Goal: Task Accomplishment & Management: Use online tool/utility

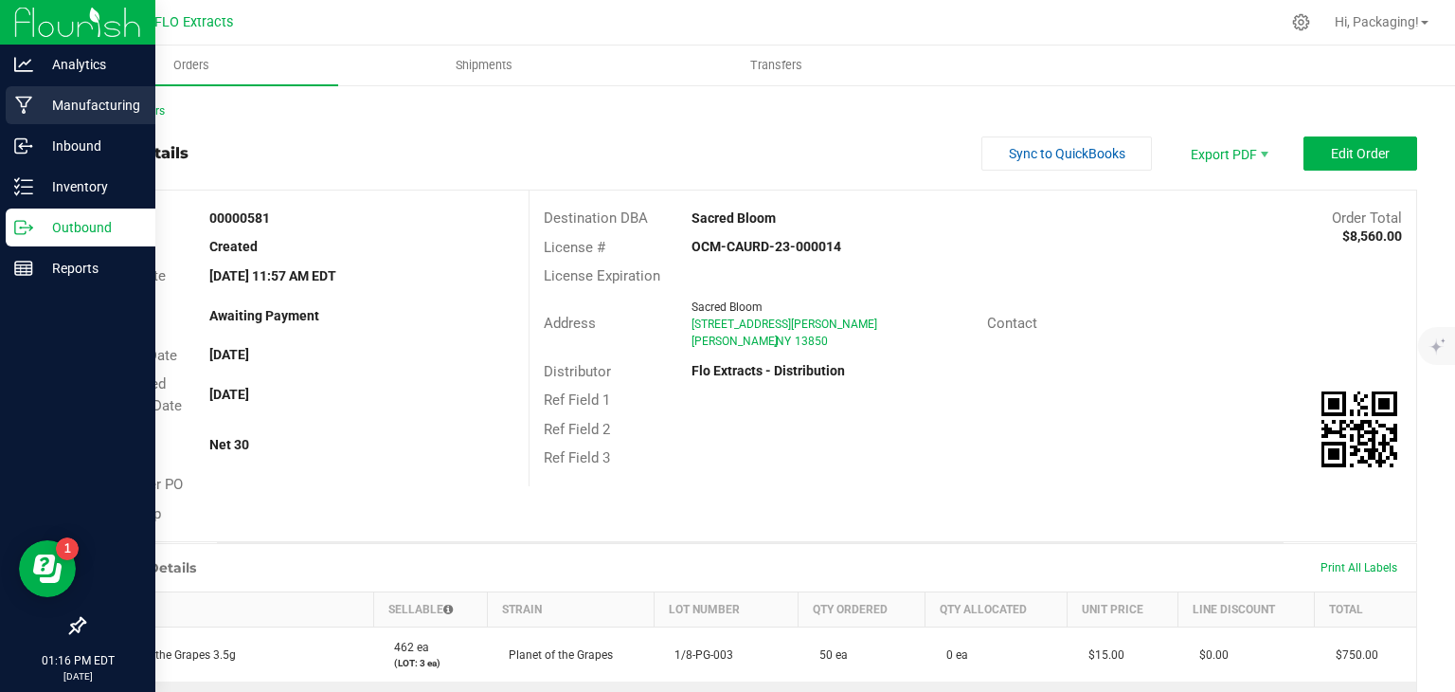
click at [77, 103] on p "Manufacturing" at bounding box center [90, 105] width 114 height 23
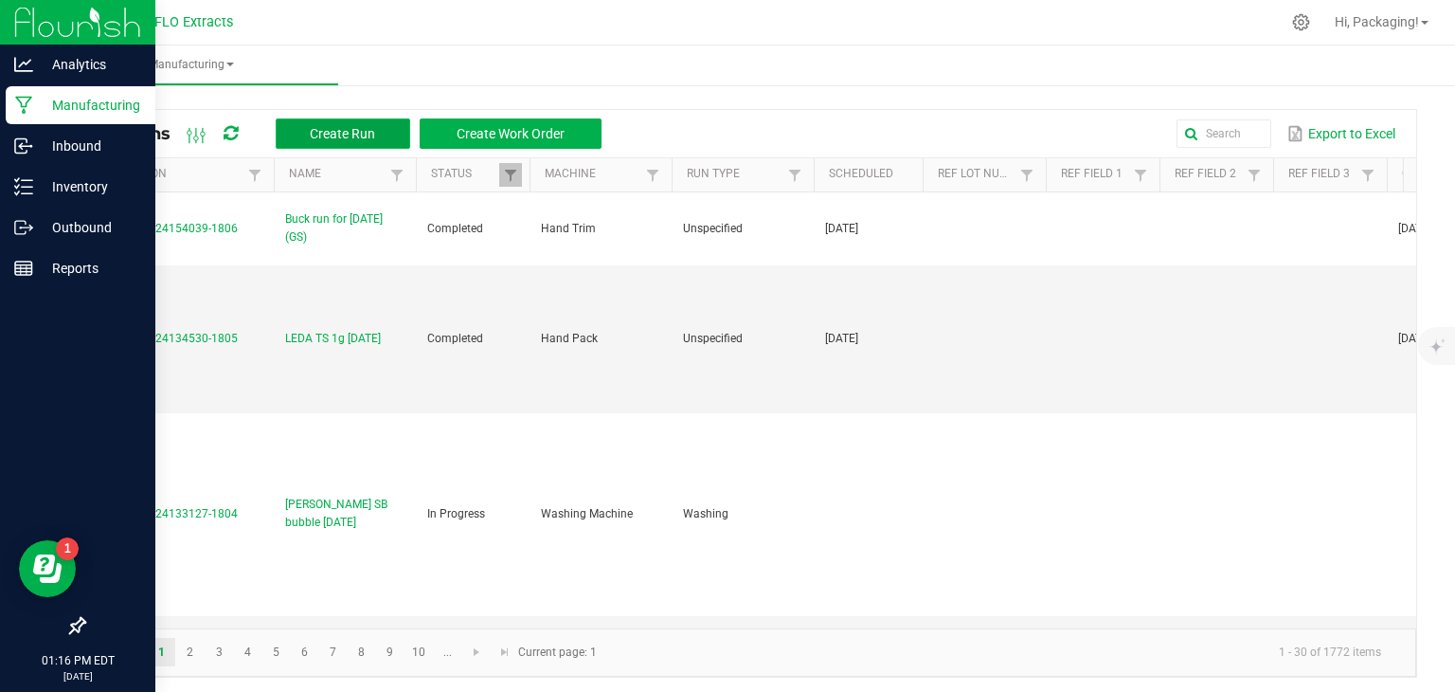
click at [325, 135] on span "Create Run" at bounding box center [342, 133] width 65 height 15
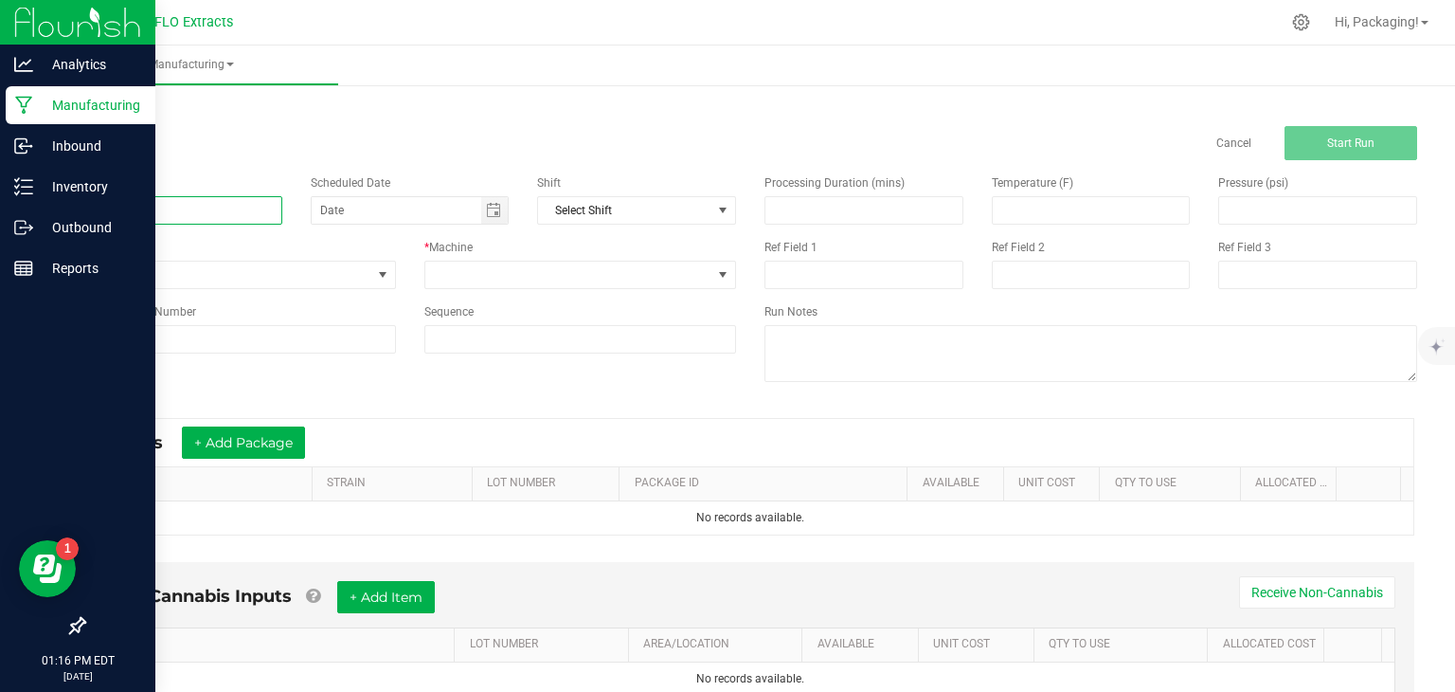
click at [159, 204] on input at bounding box center [182, 210] width 199 height 28
click at [486, 208] on span "Toggle calendar" at bounding box center [493, 210] width 15 height 15
type input "LEDA OR 28g [DATE]"
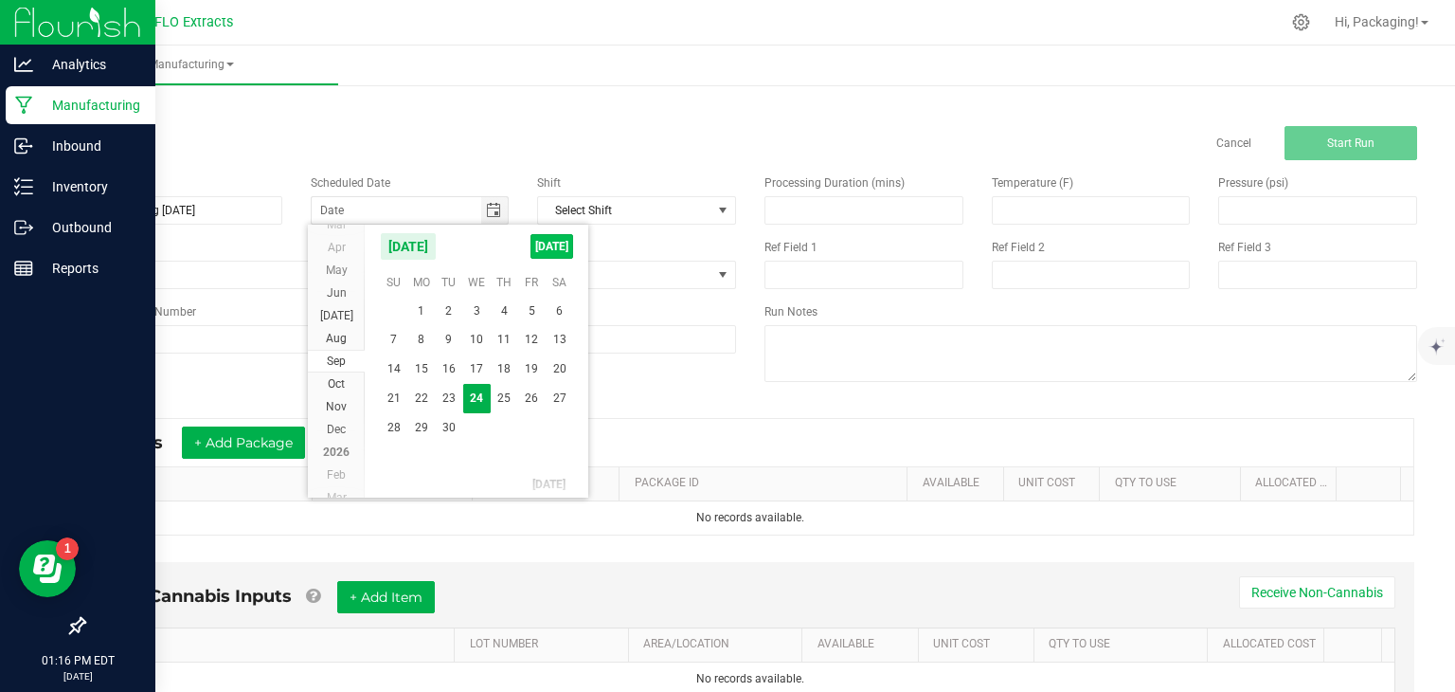
click at [556, 247] on span "[DATE]" at bounding box center [552, 246] width 43 height 25
type input "[DATE]"
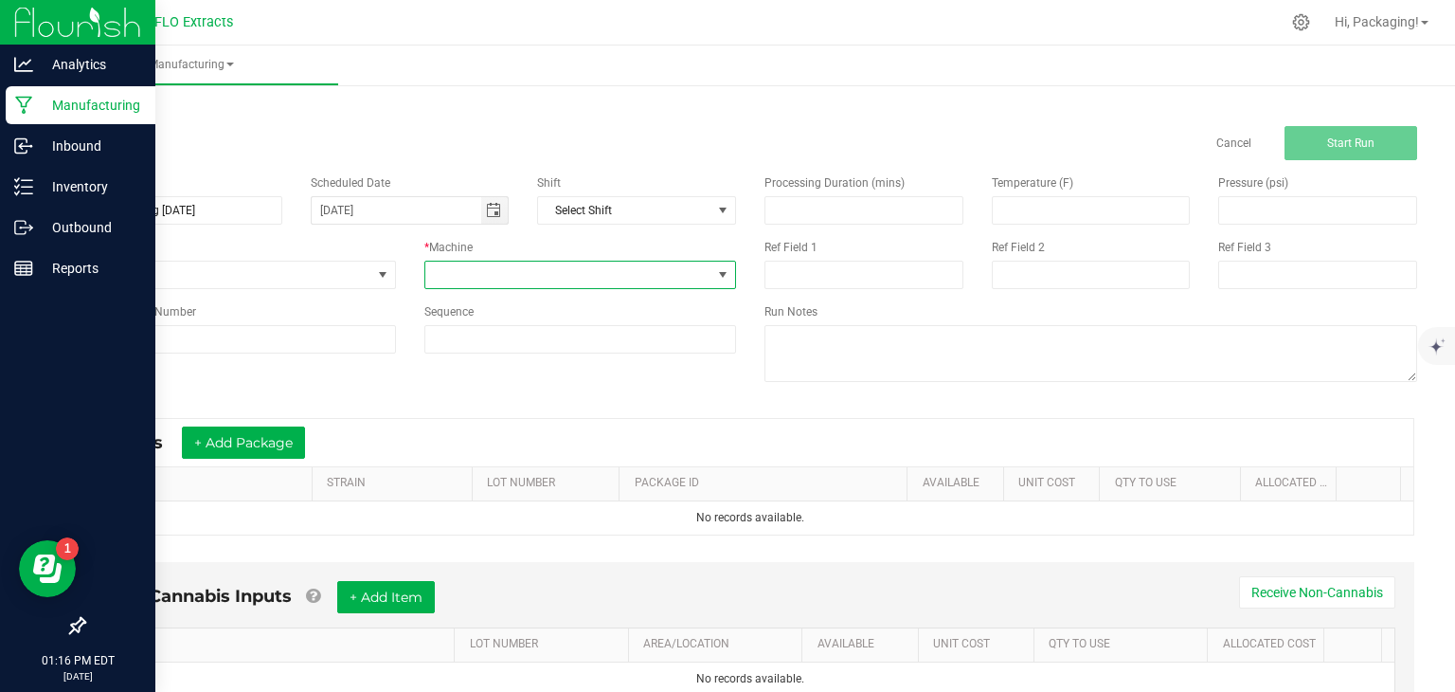
click at [715, 271] on span at bounding box center [722, 274] width 15 height 15
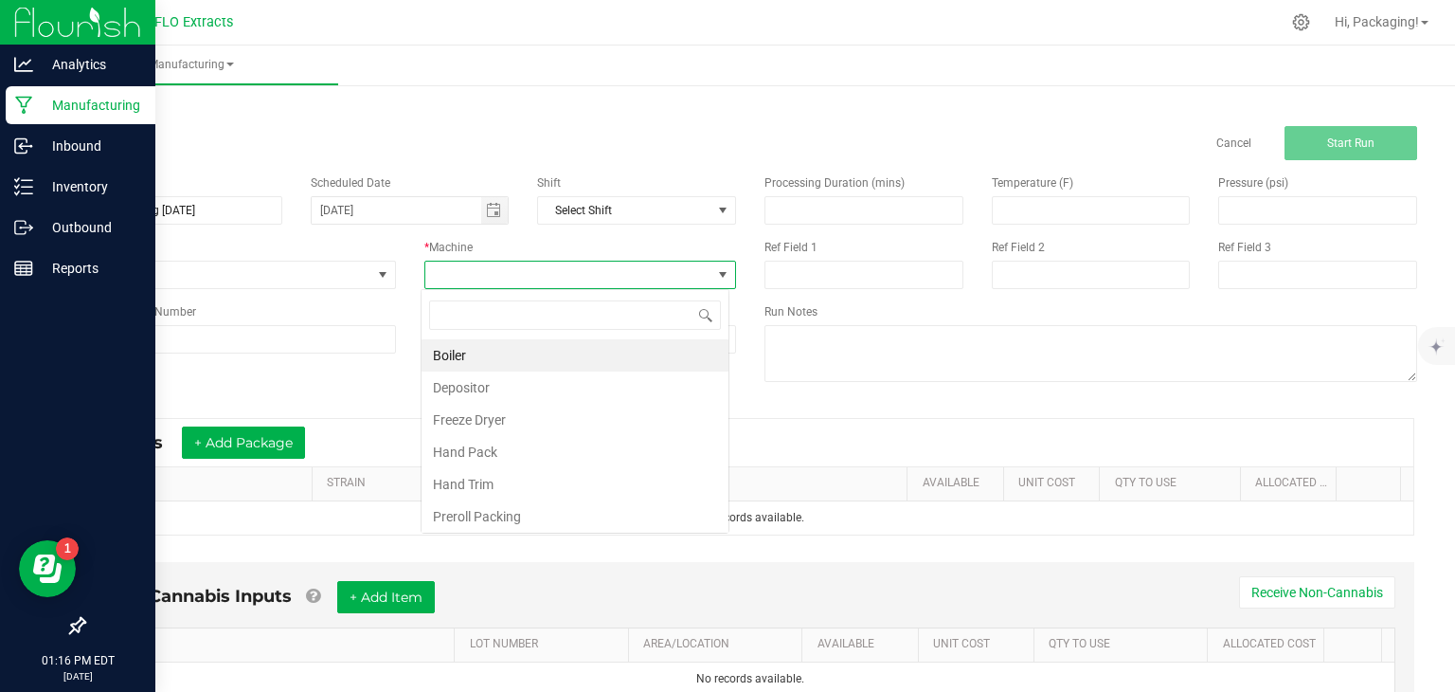
scroll to position [27, 308]
click at [574, 450] on li "Hand Pack" at bounding box center [575, 452] width 307 height 32
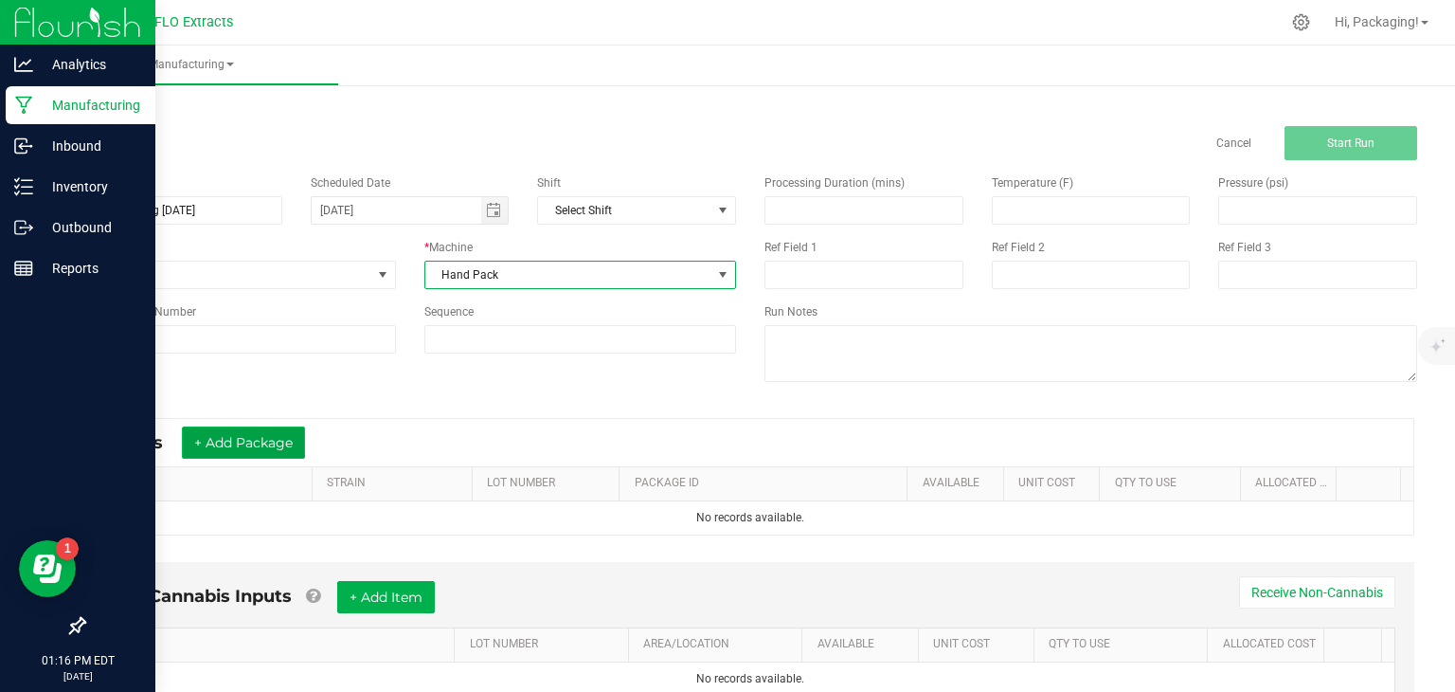
click at [244, 435] on button "+ Add Package" at bounding box center [243, 442] width 123 height 32
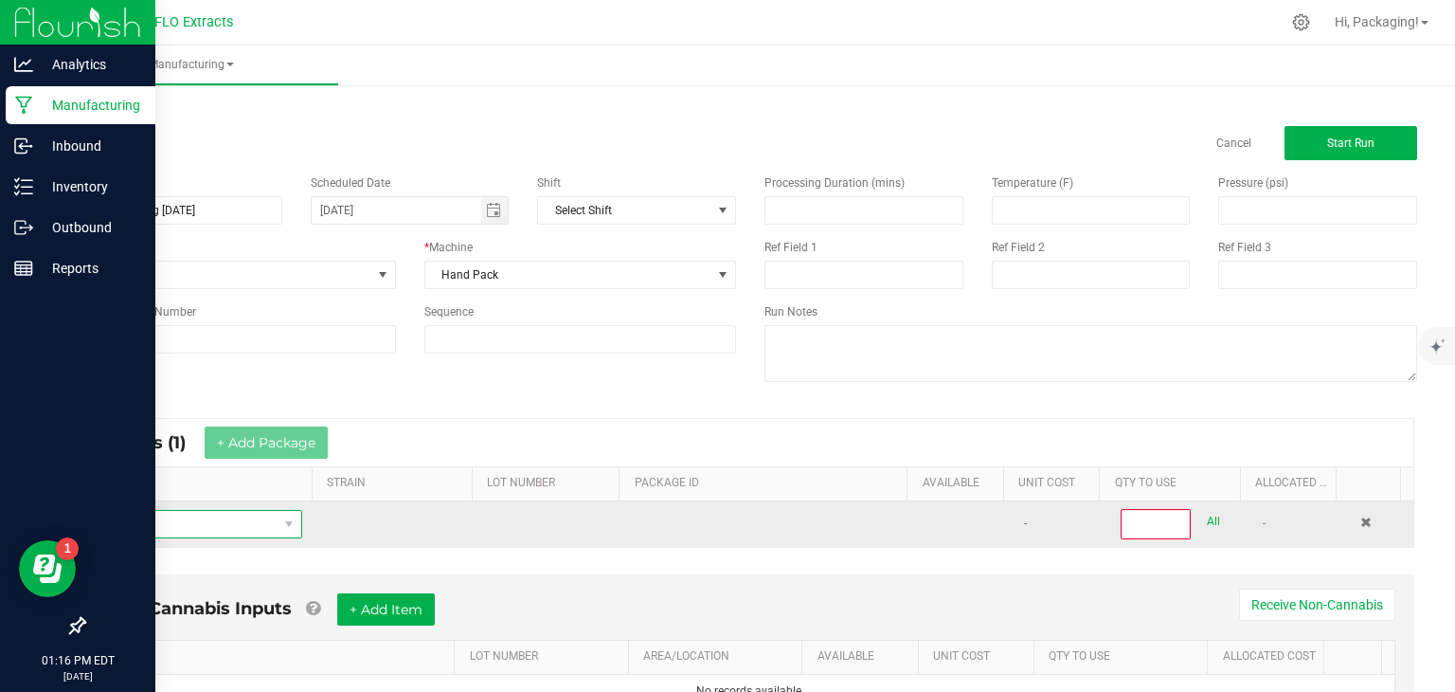
click at [160, 523] on span "NO DATA FOUND" at bounding box center [188, 524] width 178 height 27
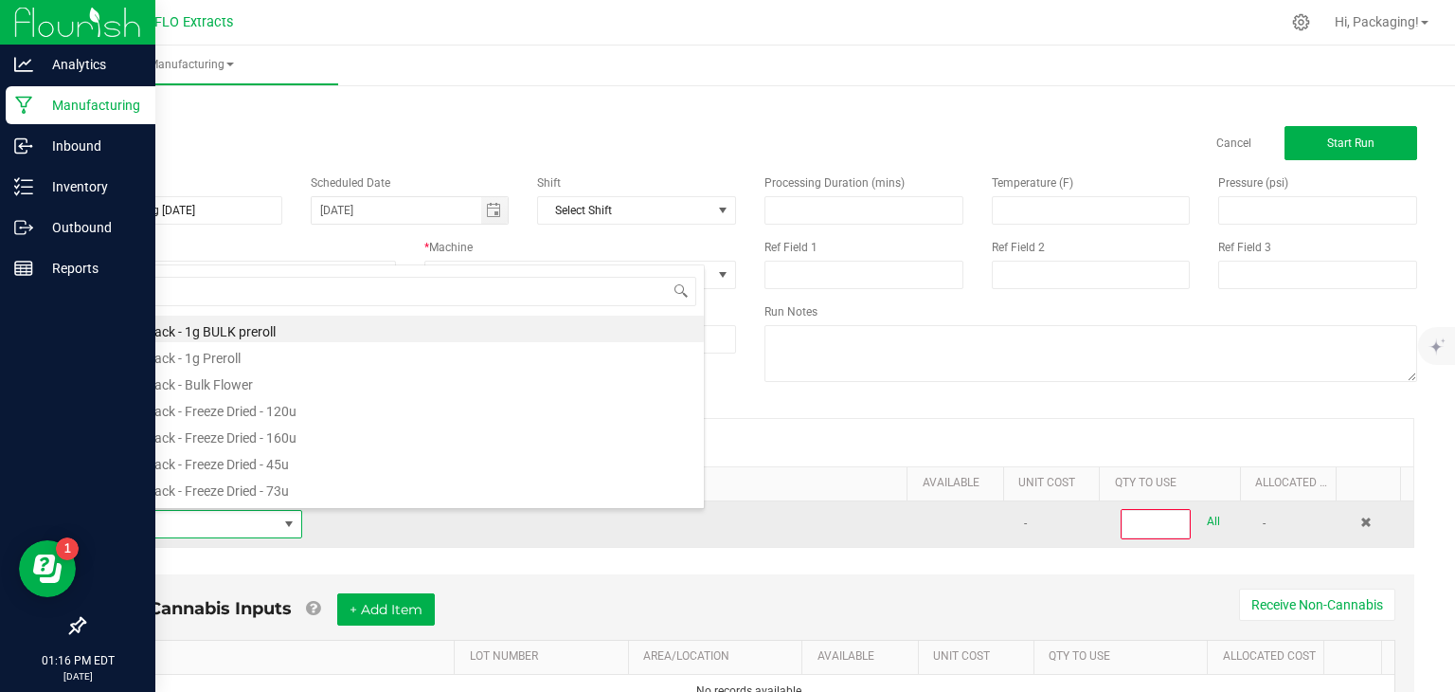
type input "GMO"
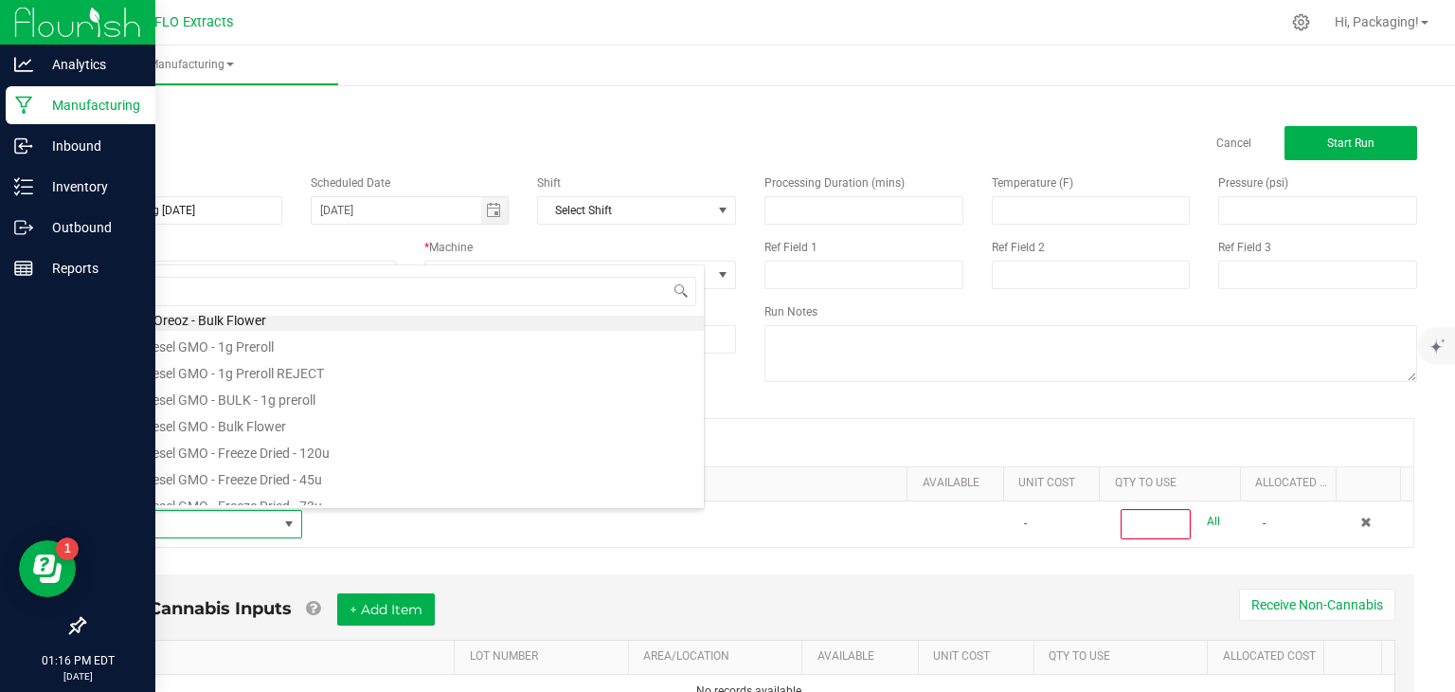
scroll to position [0, 0]
click at [238, 325] on li "GMO x Oreoz - Bulk Flower" at bounding box center [401, 329] width 604 height 27
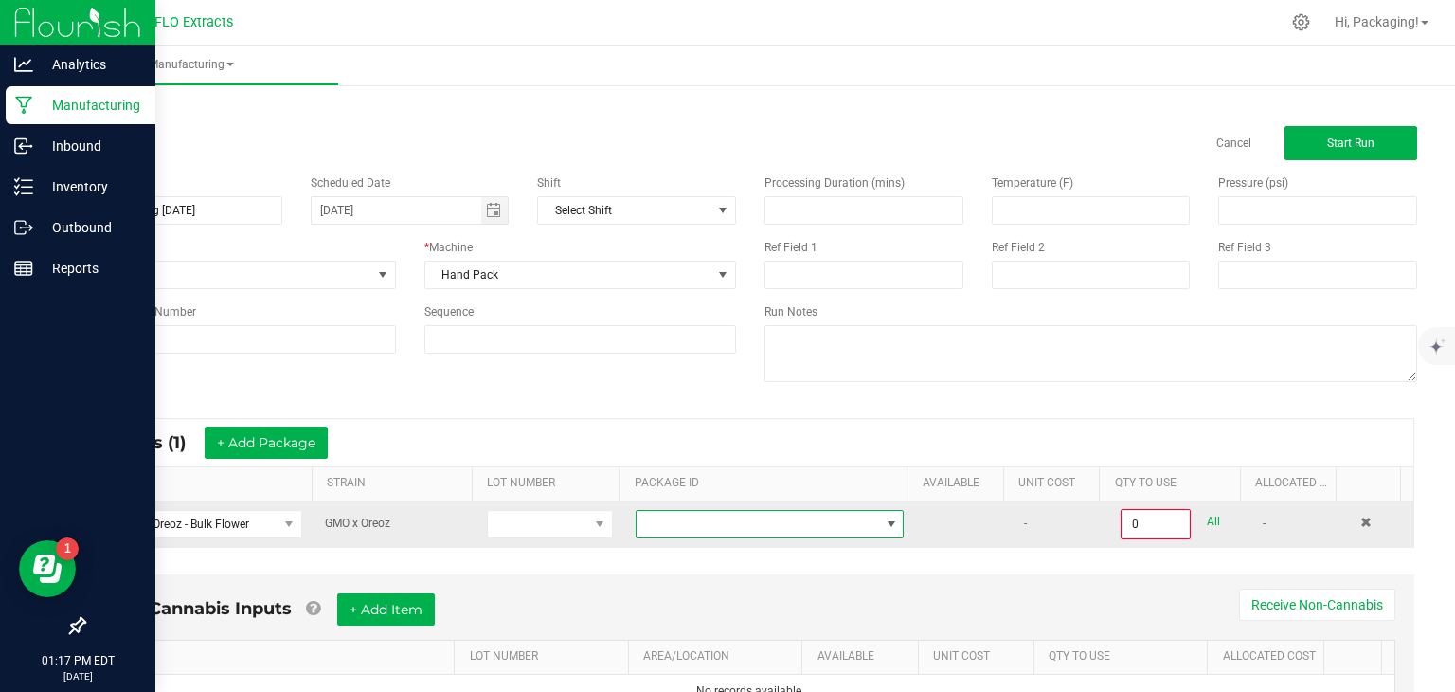
click at [879, 522] on span at bounding box center [891, 524] width 24 height 27
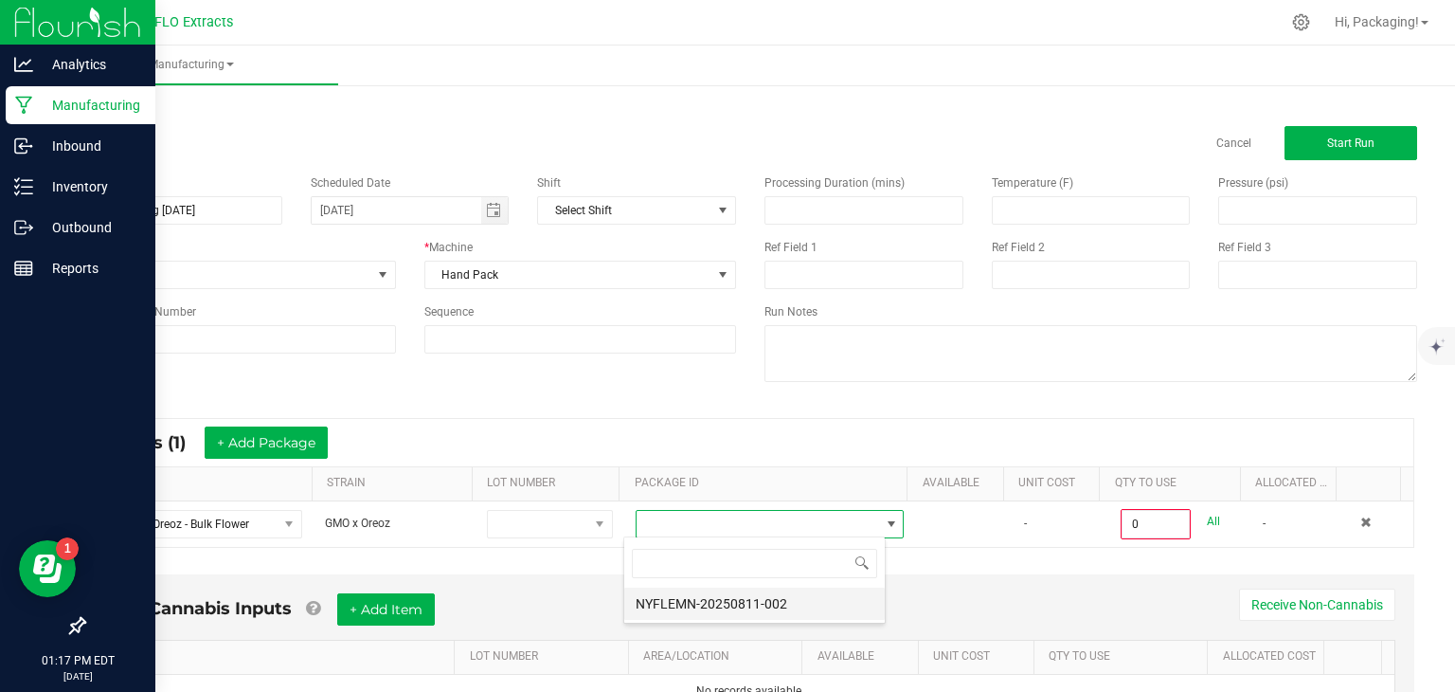
click at [795, 604] on li "NYFLEMN-20250811-002" at bounding box center [754, 603] width 261 height 32
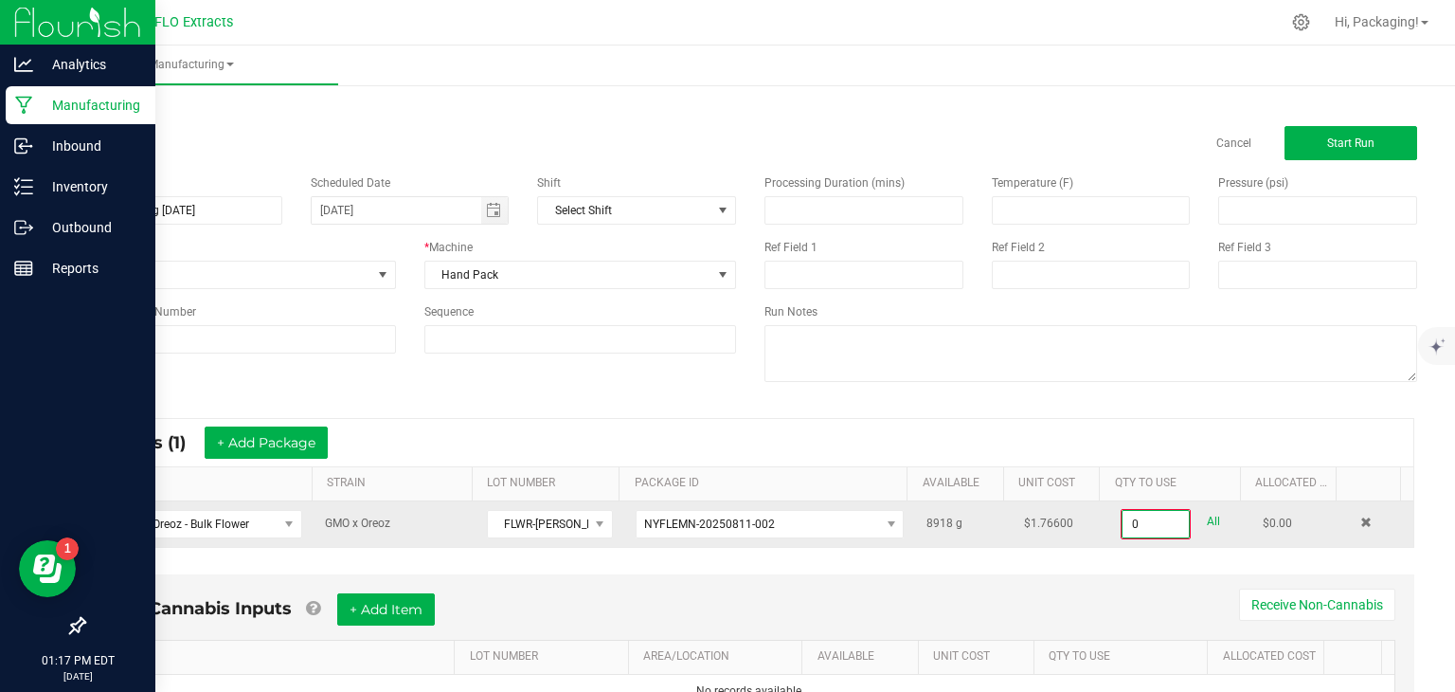
click at [1123, 524] on input "0" at bounding box center [1156, 524] width 66 height 27
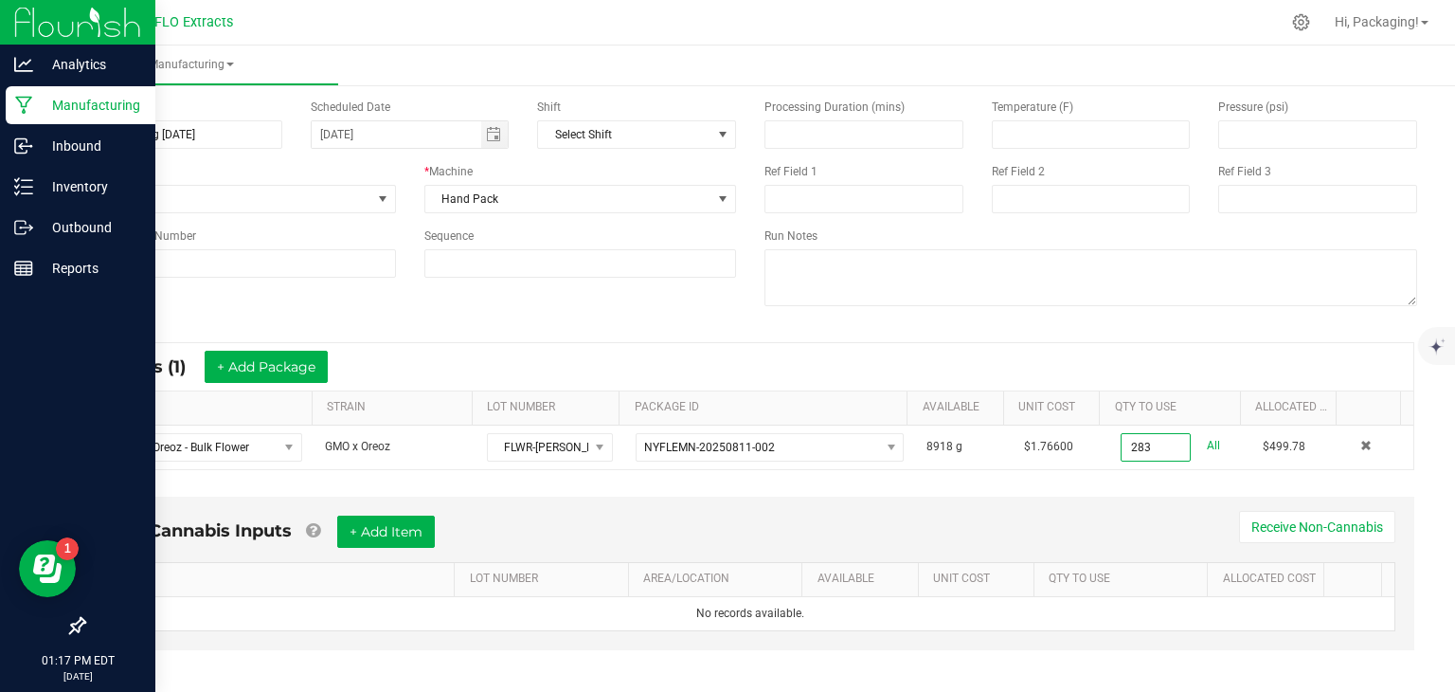
scroll to position [86, 0]
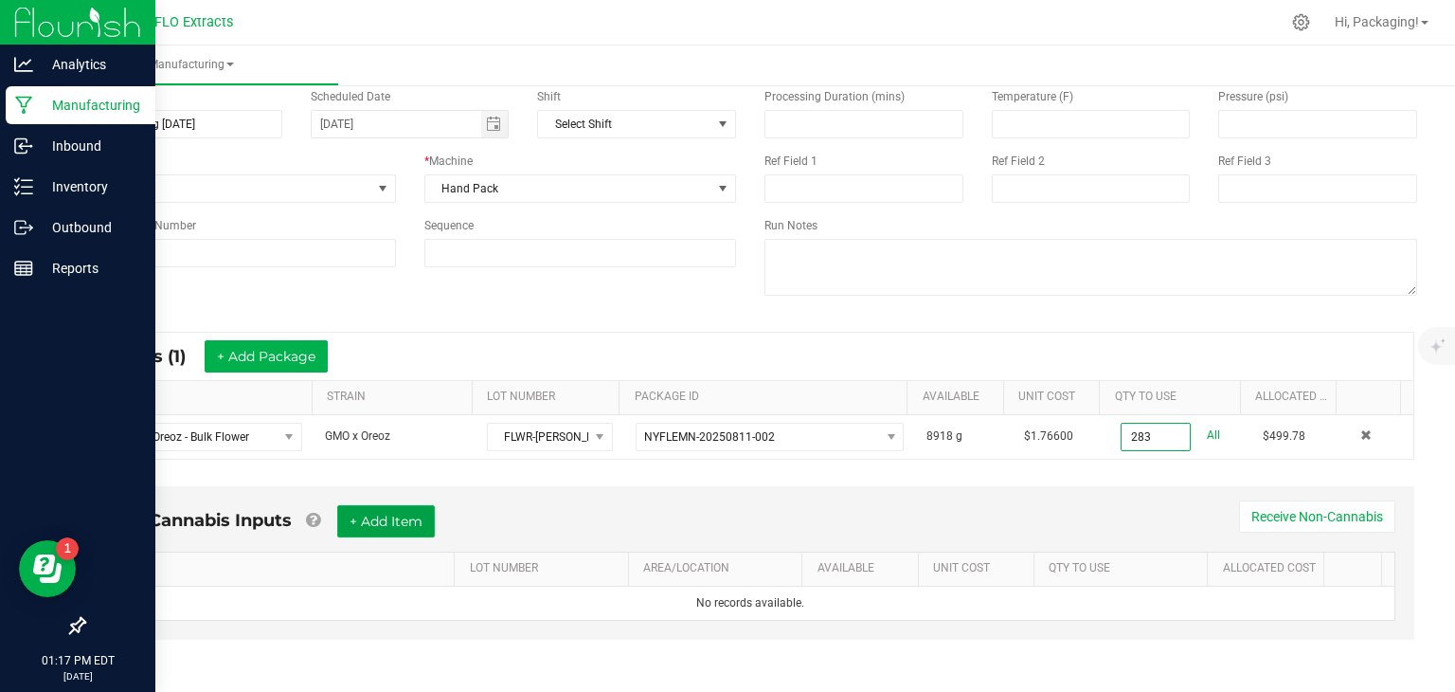
type input "283.0000 g"
click at [369, 528] on button "+ Add Item" at bounding box center [386, 521] width 98 height 32
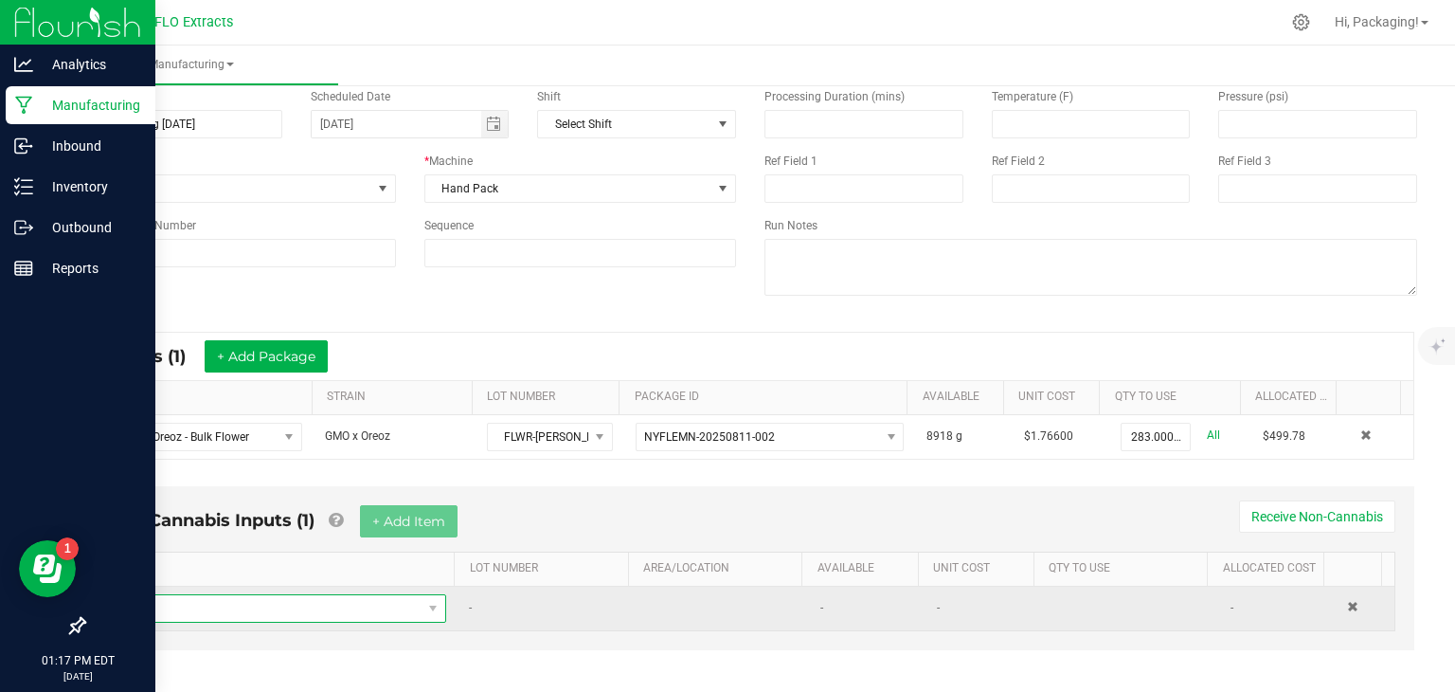
click at [159, 610] on span "NO DATA FOUND" at bounding box center [269, 608] width 303 height 27
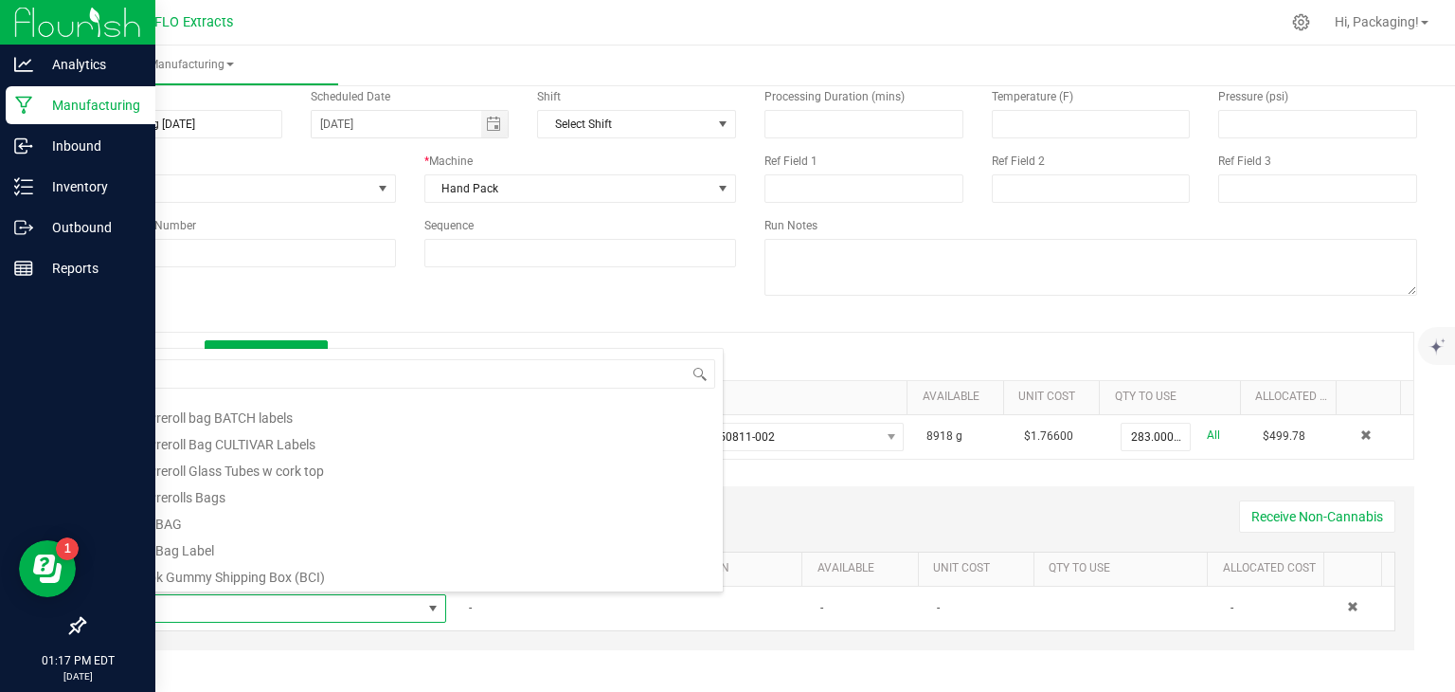
scroll to position [316, 0]
click at [217, 519] on li "28g BAG" at bounding box center [420, 519] width 604 height 27
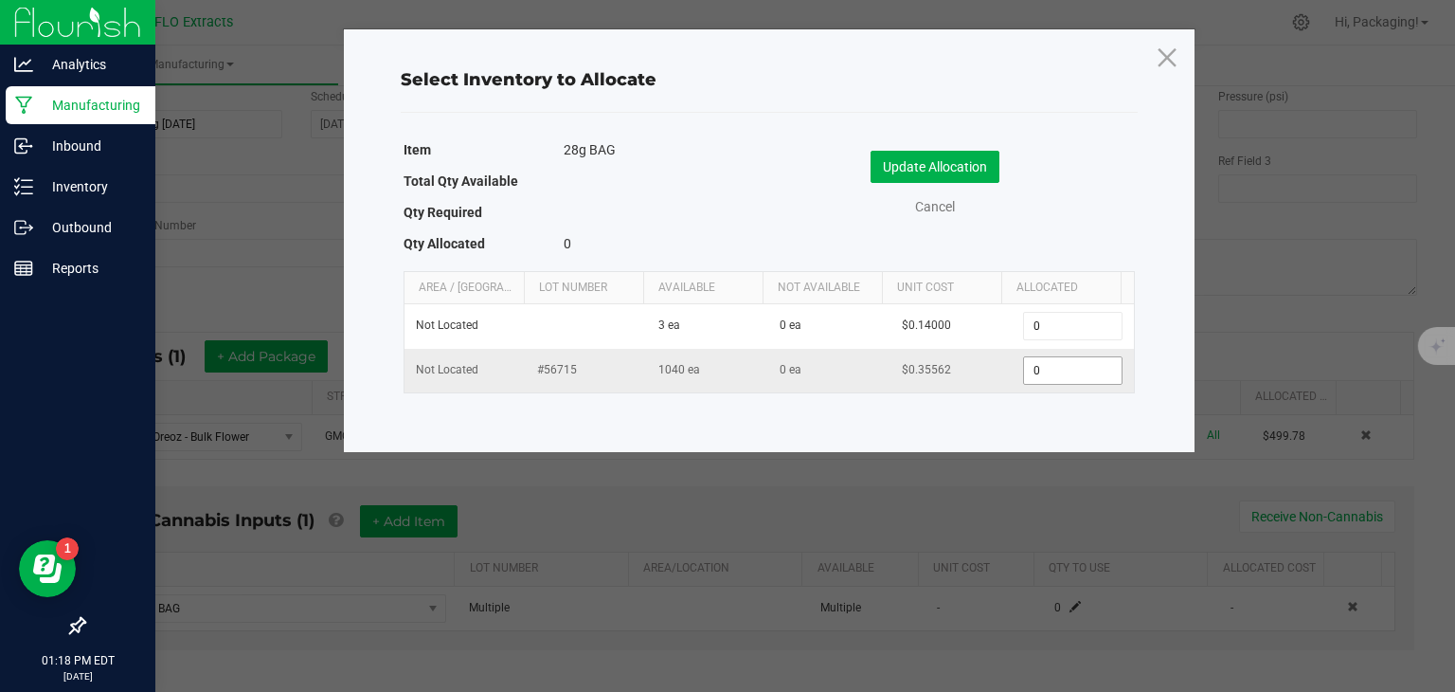
click at [1035, 372] on input "0" at bounding box center [1072, 370] width 97 height 27
type input "10"
click at [974, 163] on button "Update Allocation" at bounding box center [935, 167] width 129 height 32
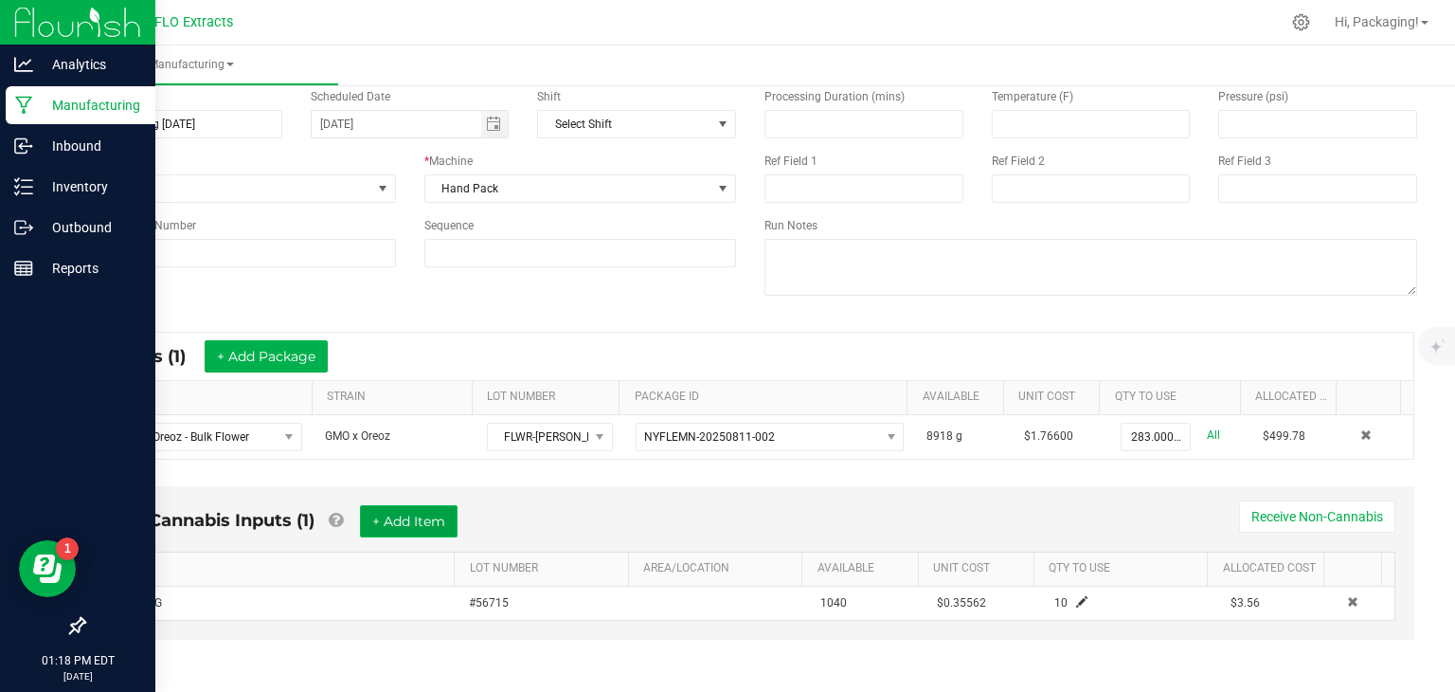
click at [439, 514] on button "+ Add Item" at bounding box center [409, 521] width 98 height 32
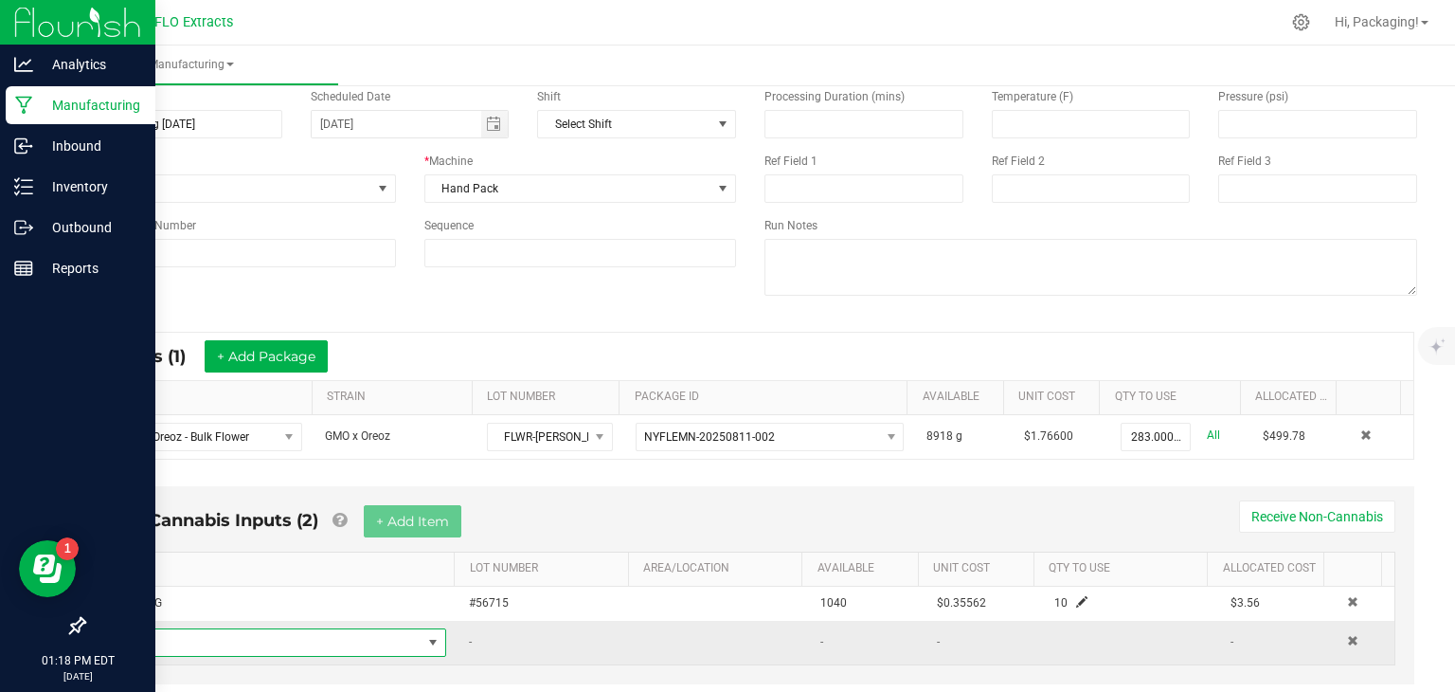
click at [425, 635] on span "NO DATA FOUND" at bounding box center [432, 642] width 15 height 15
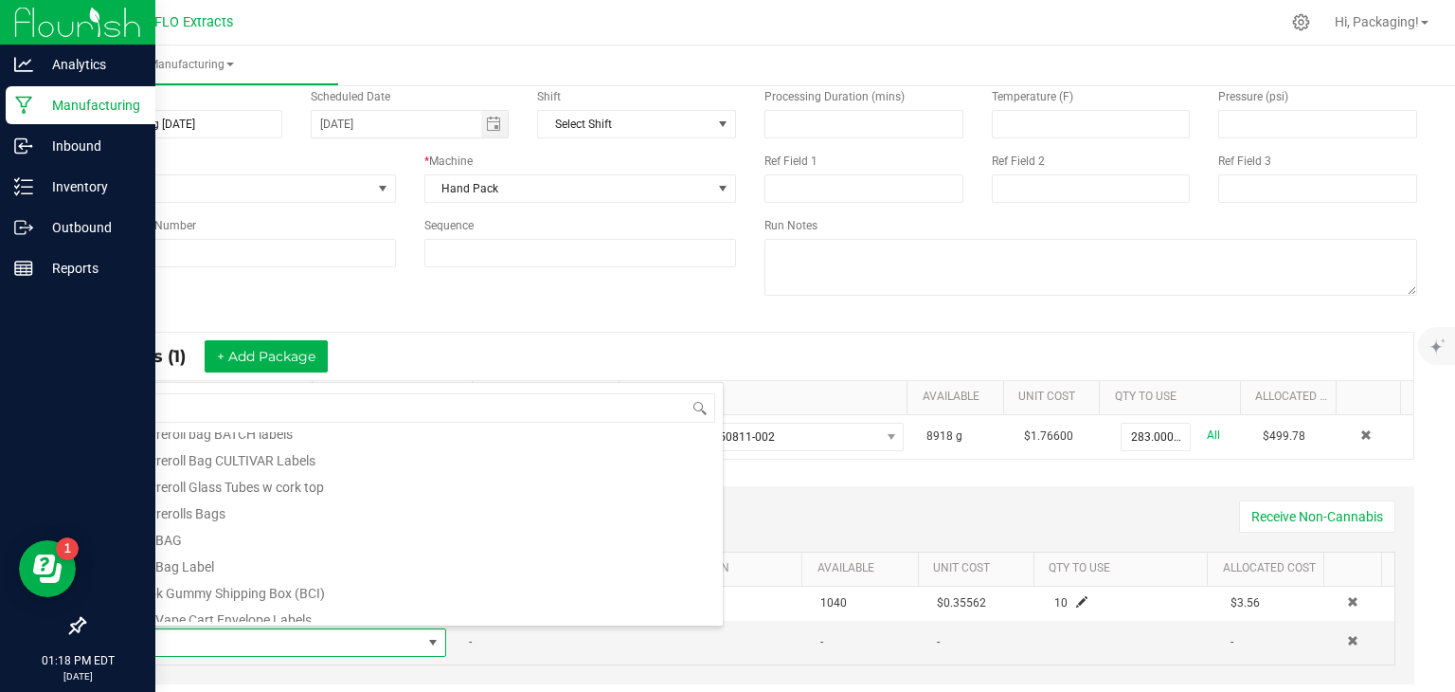
scroll to position [334, 0]
click at [339, 573] on li "28g Bag Label" at bounding box center [420, 563] width 604 height 27
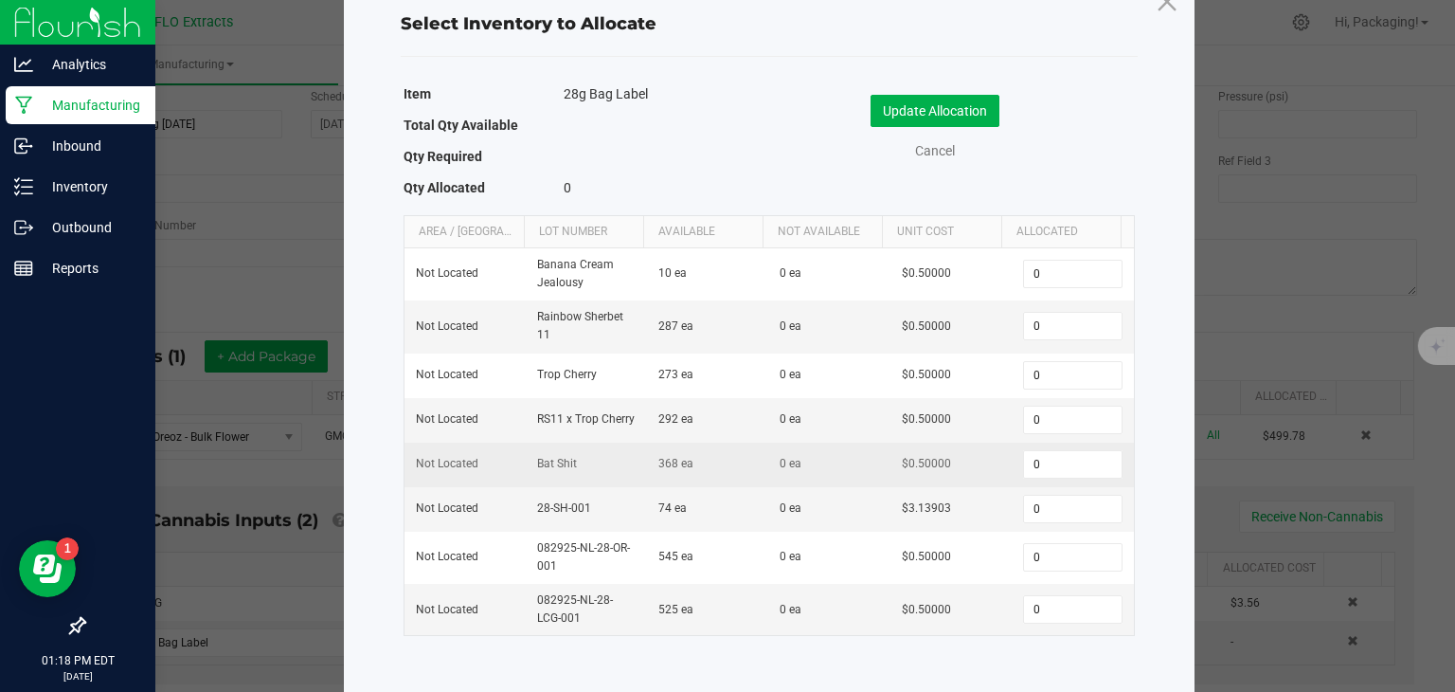
scroll to position [55, 0]
click at [647, 527] on td "74 ea" at bounding box center [707, 510] width 121 height 45
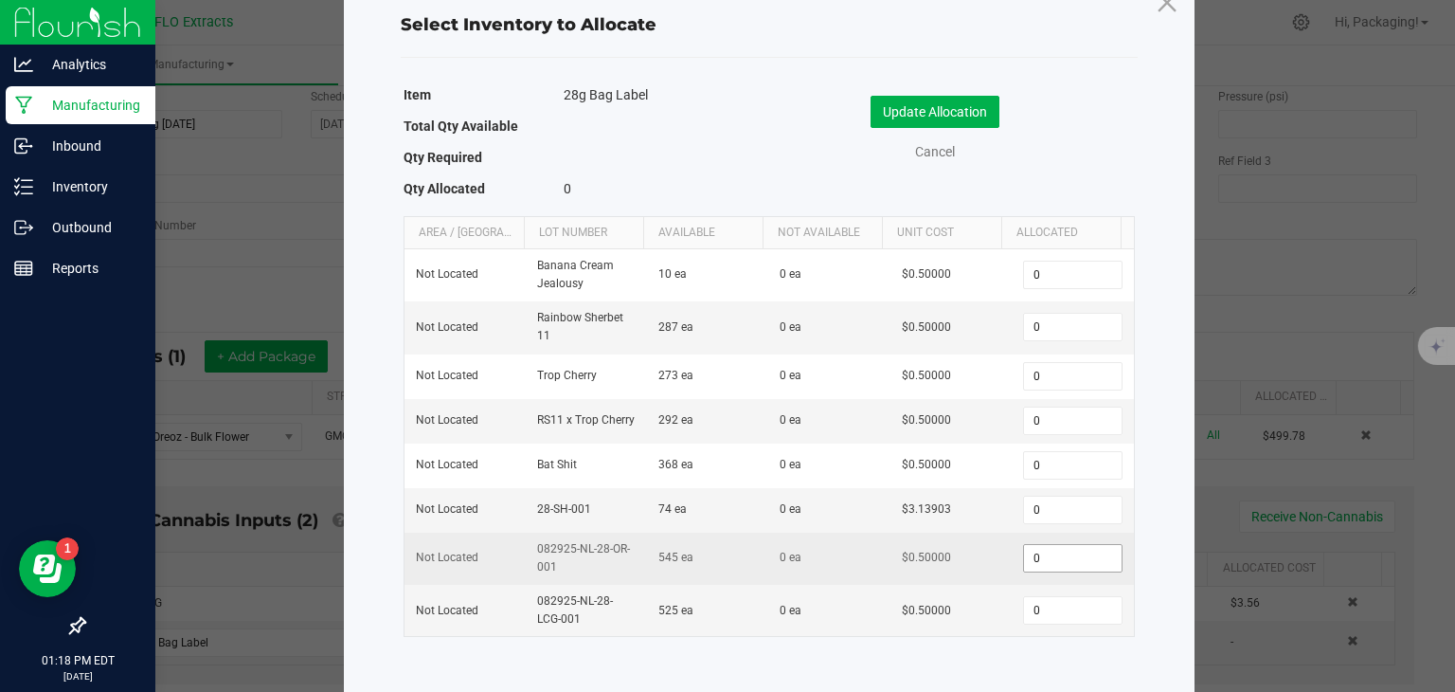
click at [1037, 549] on input "0" at bounding box center [1072, 558] width 97 height 27
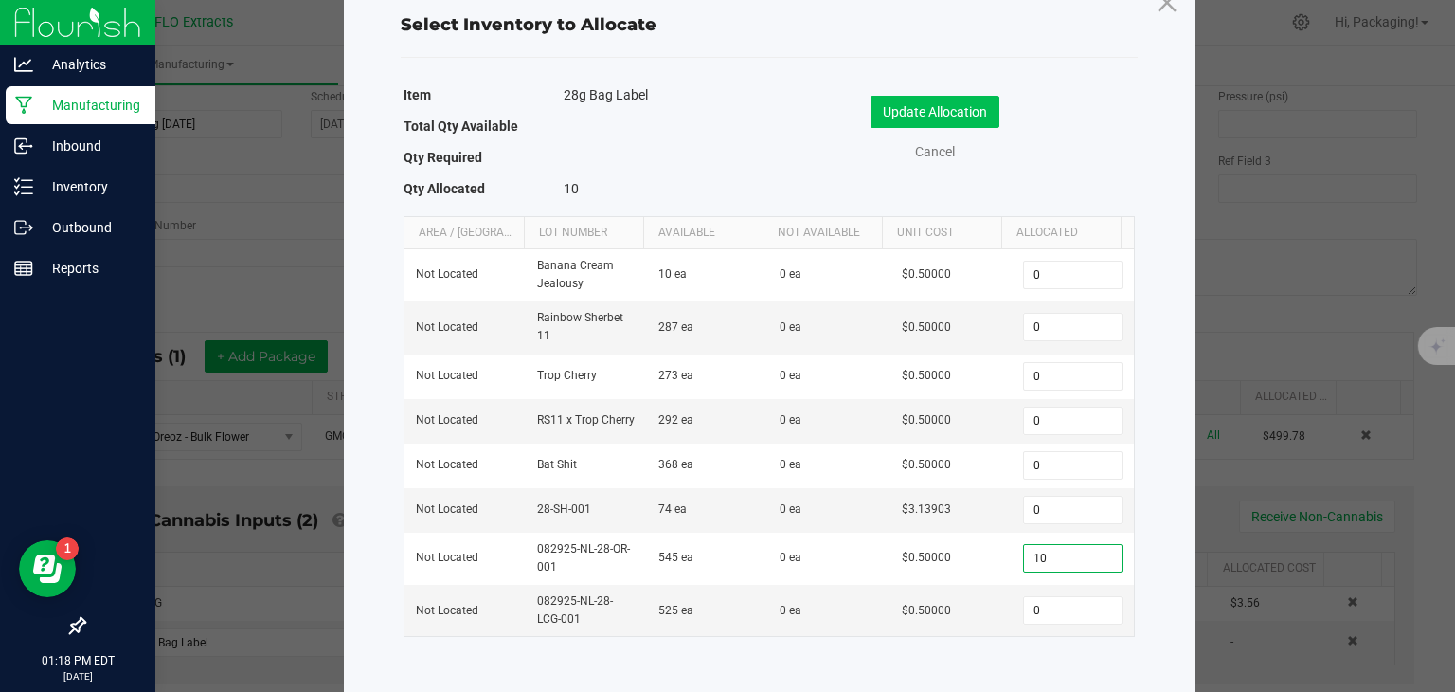
type input "10"
click at [946, 112] on button "Update Allocation" at bounding box center [935, 112] width 129 height 32
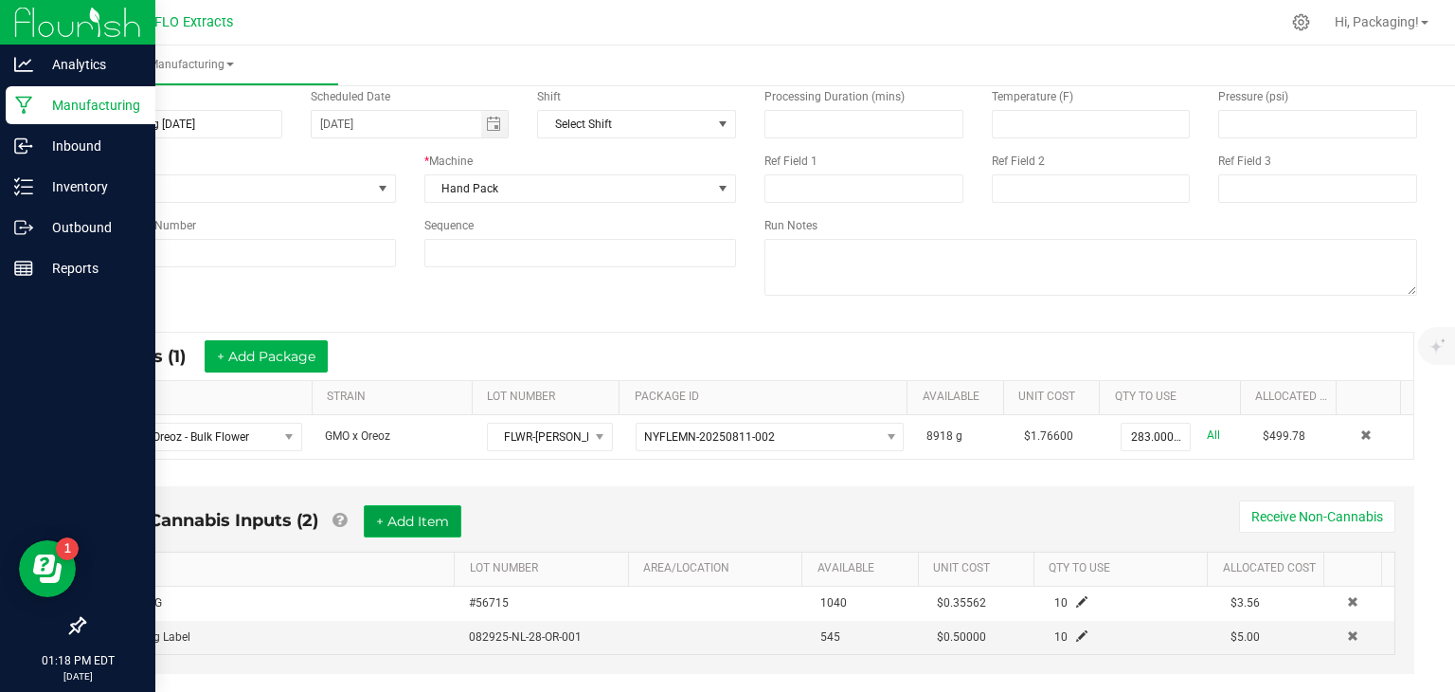
click at [437, 517] on button "+ Add Item" at bounding box center [413, 521] width 98 height 32
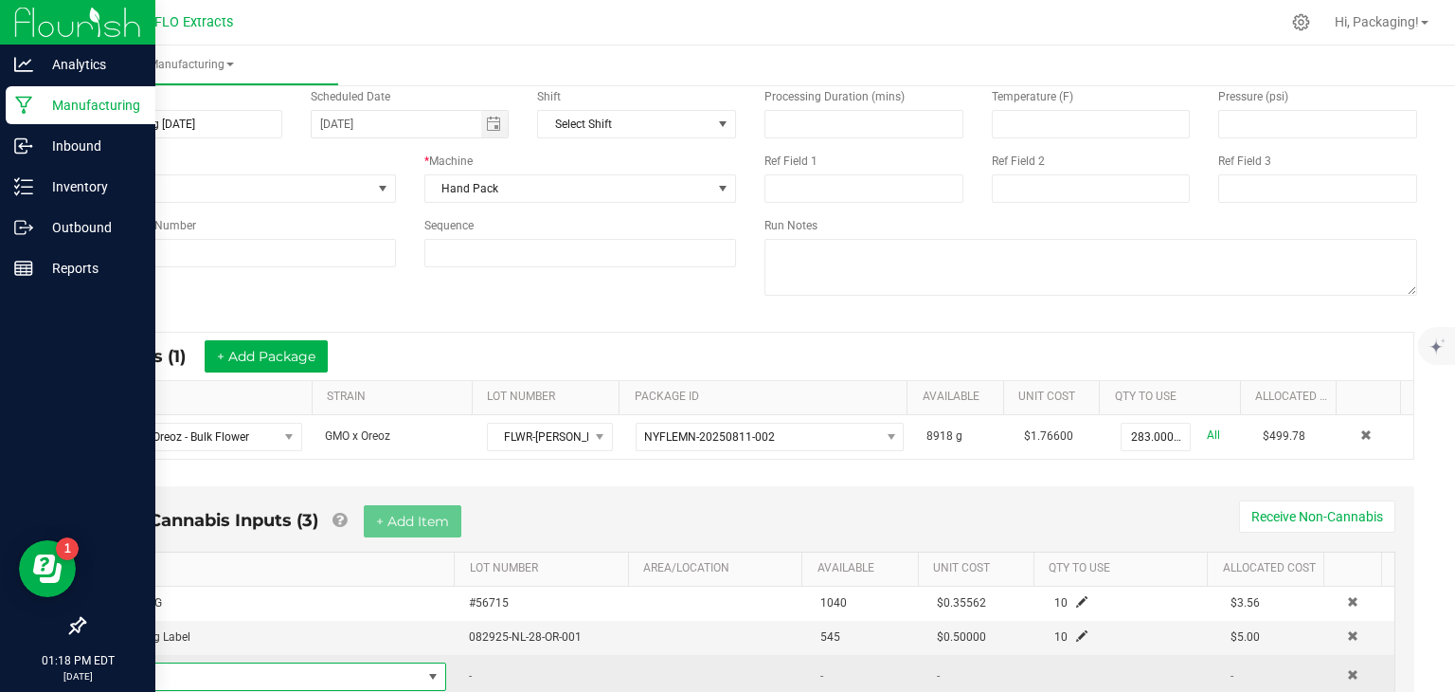
click at [425, 670] on span "NO DATA FOUND" at bounding box center [432, 676] width 15 height 15
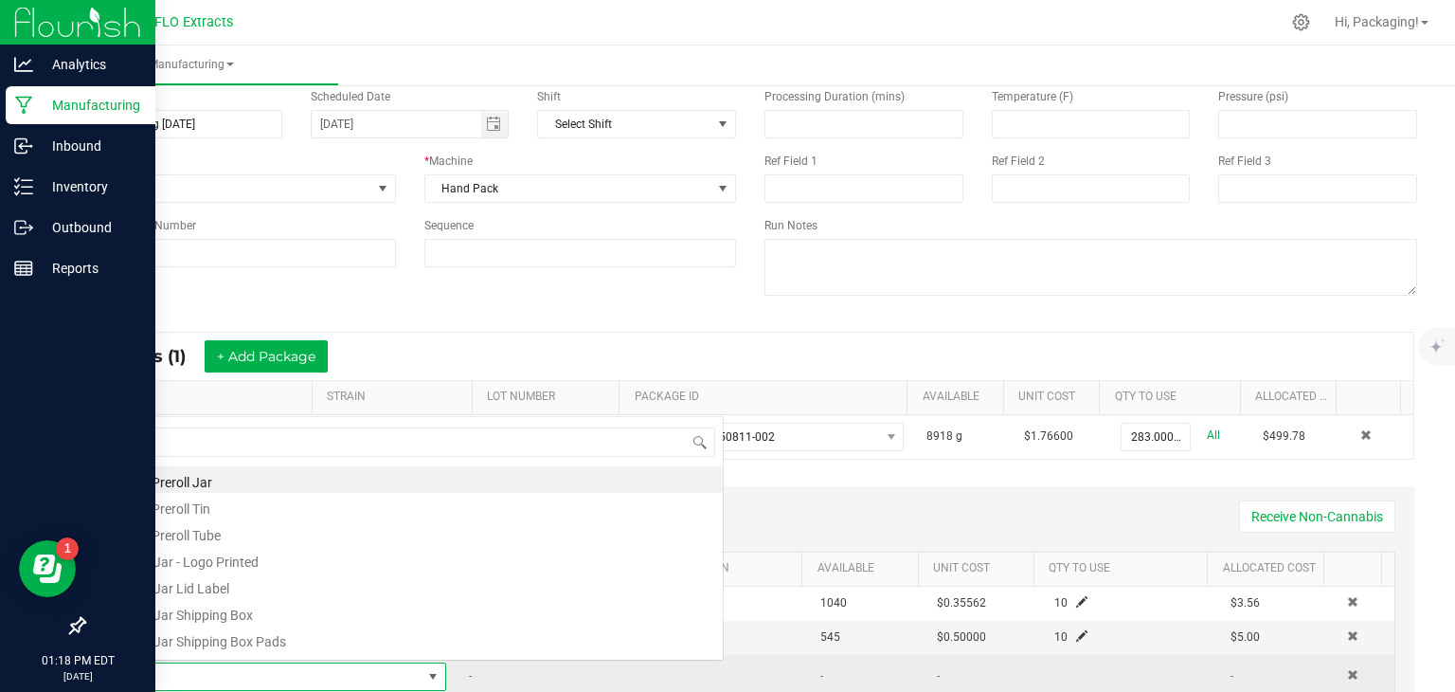
scroll to position [27, 316]
type input "100"
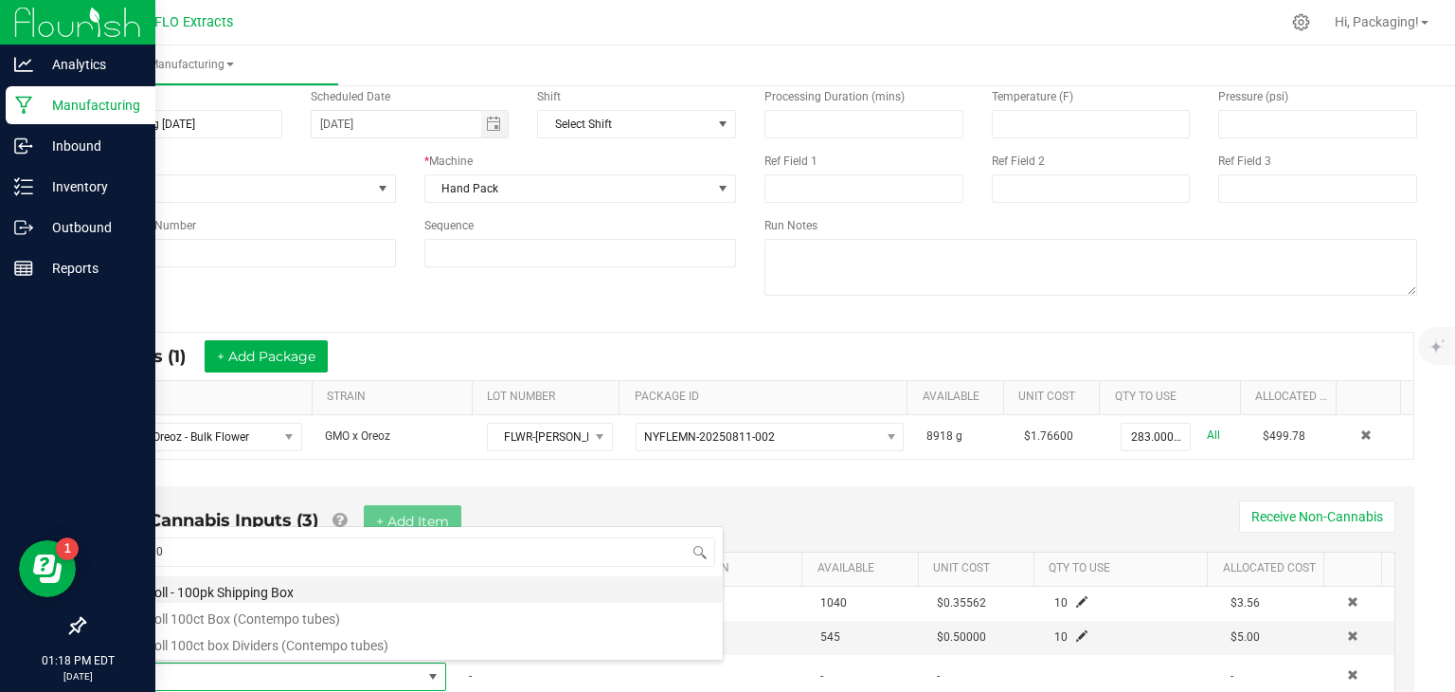
click at [371, 597] on li "Preroll - 100pk Shipping Box" at bounding box center [420, 589] width 604 height 27
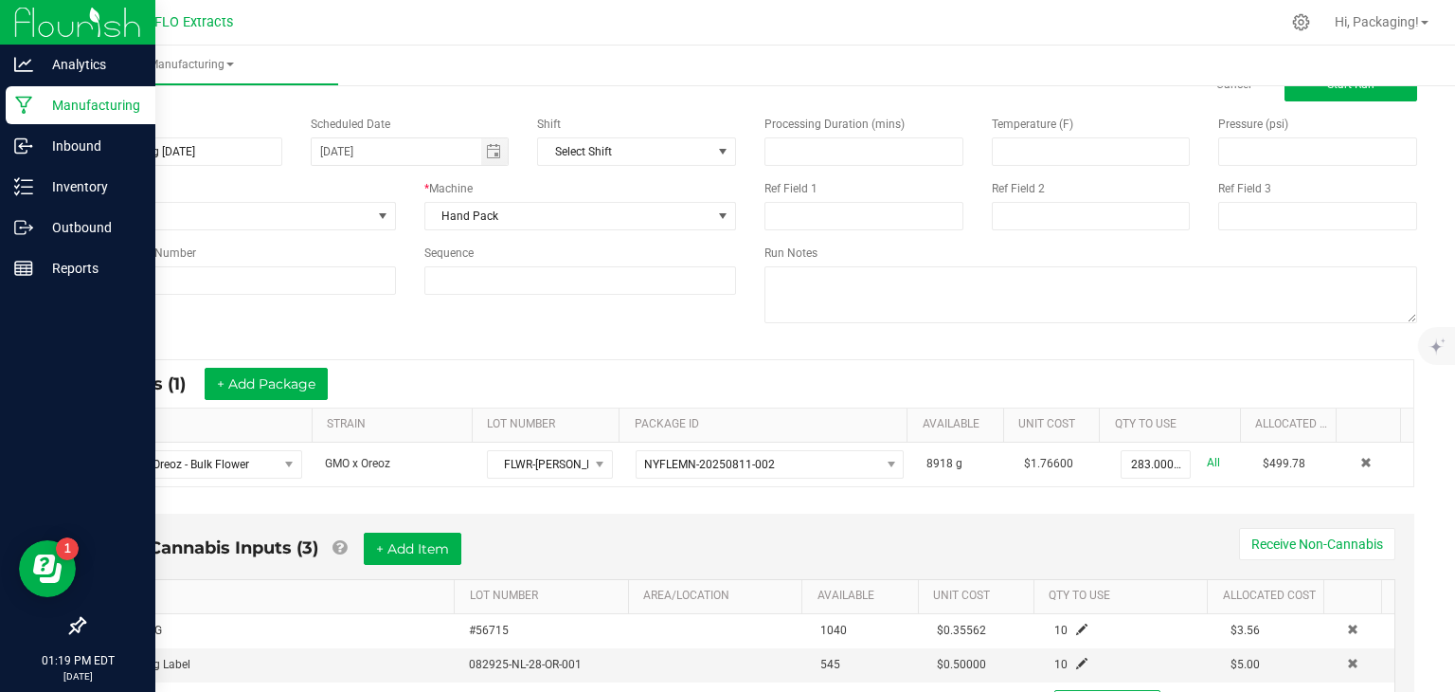
scroll to position [0, 0]
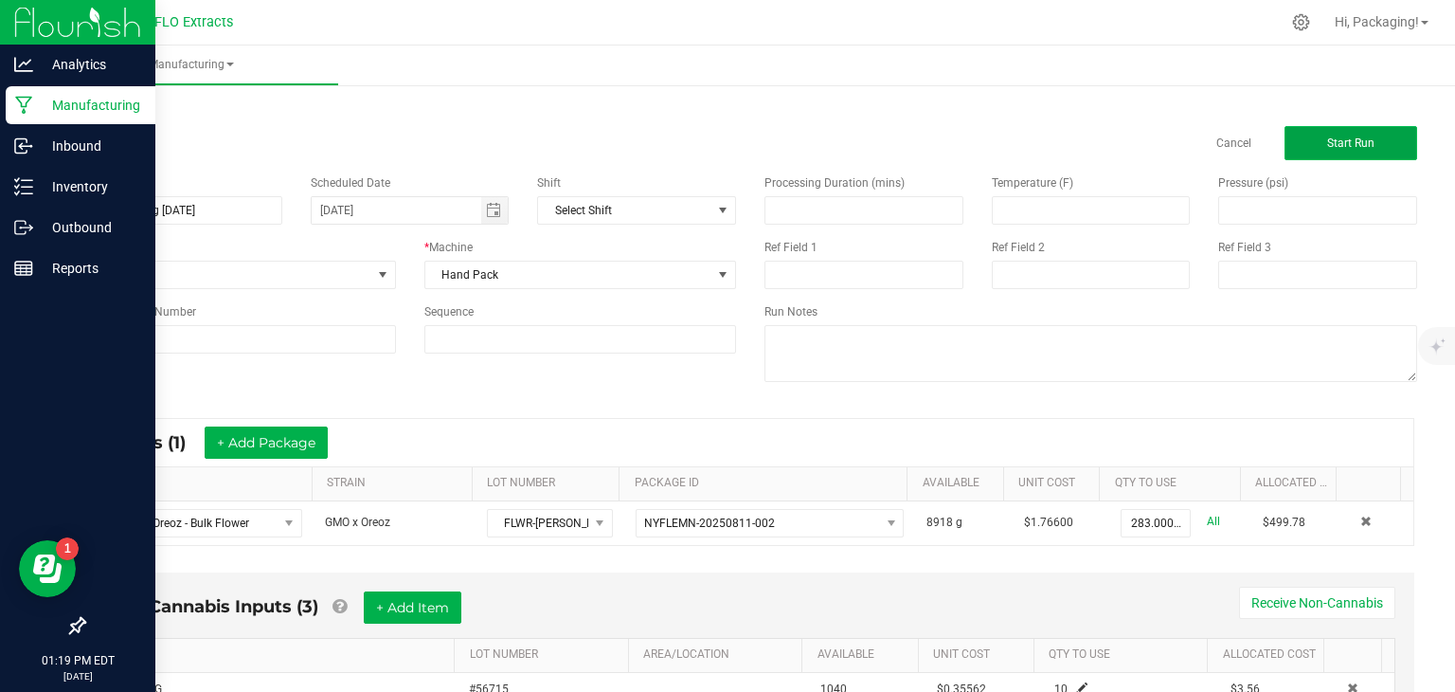
type input "1 ea"
click at [1327, 139] on span "Start Run" at bounding box center [1350, 142] width 47 height 13
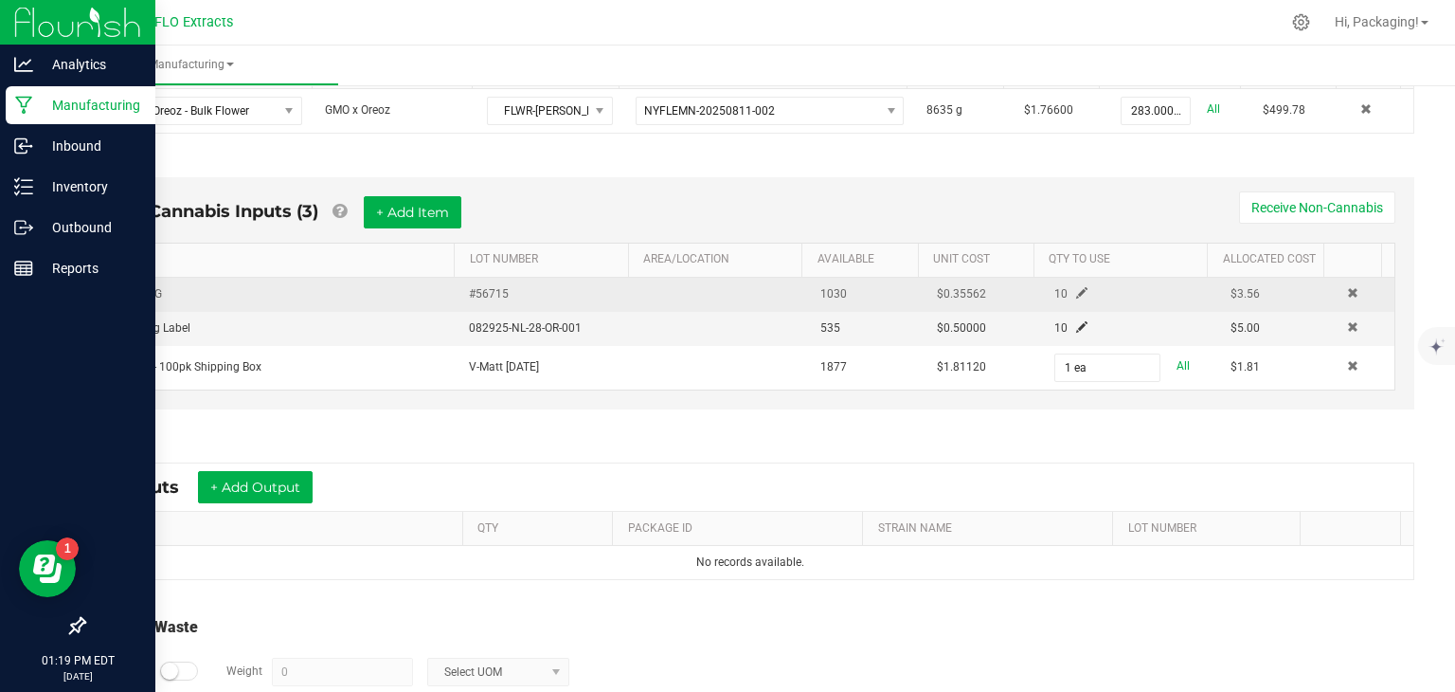
scroll to position [453, 0]
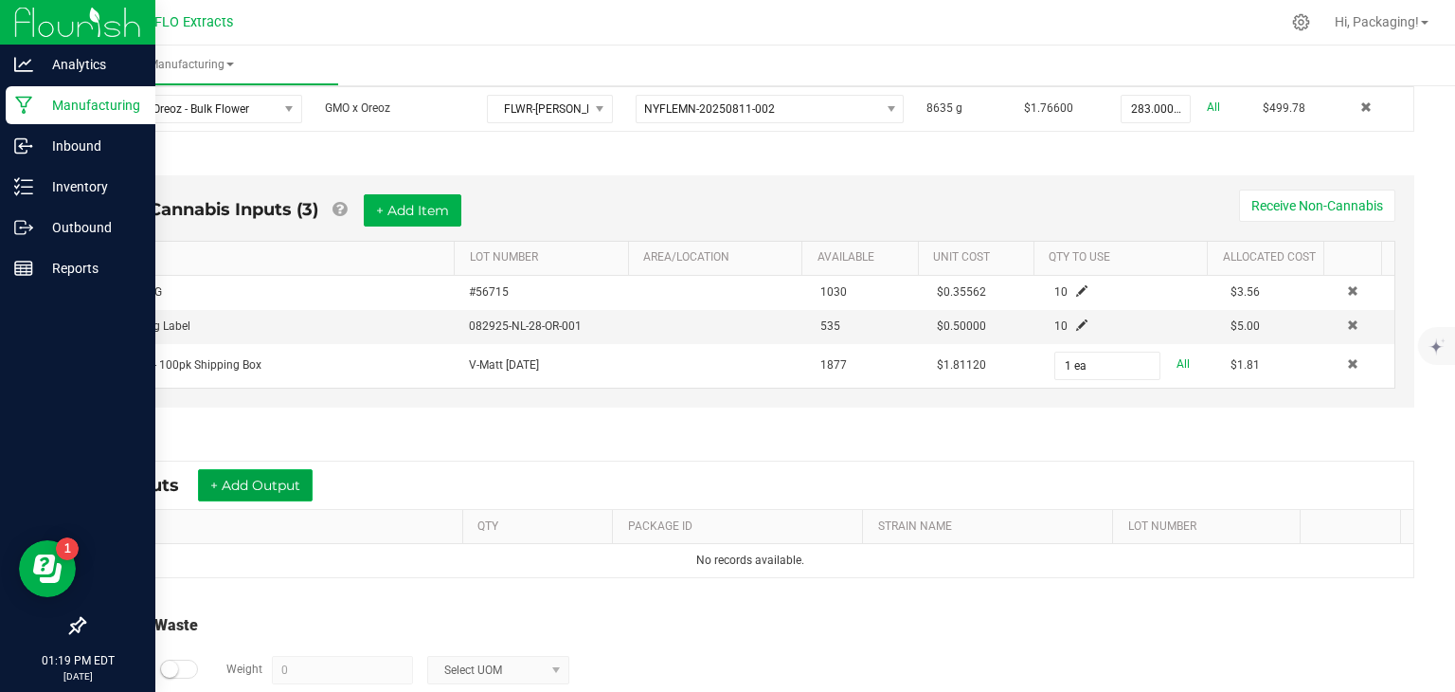
click at [261, 486] on button "+ Add Output" at bounding box center [255, 485] width 115 height 32
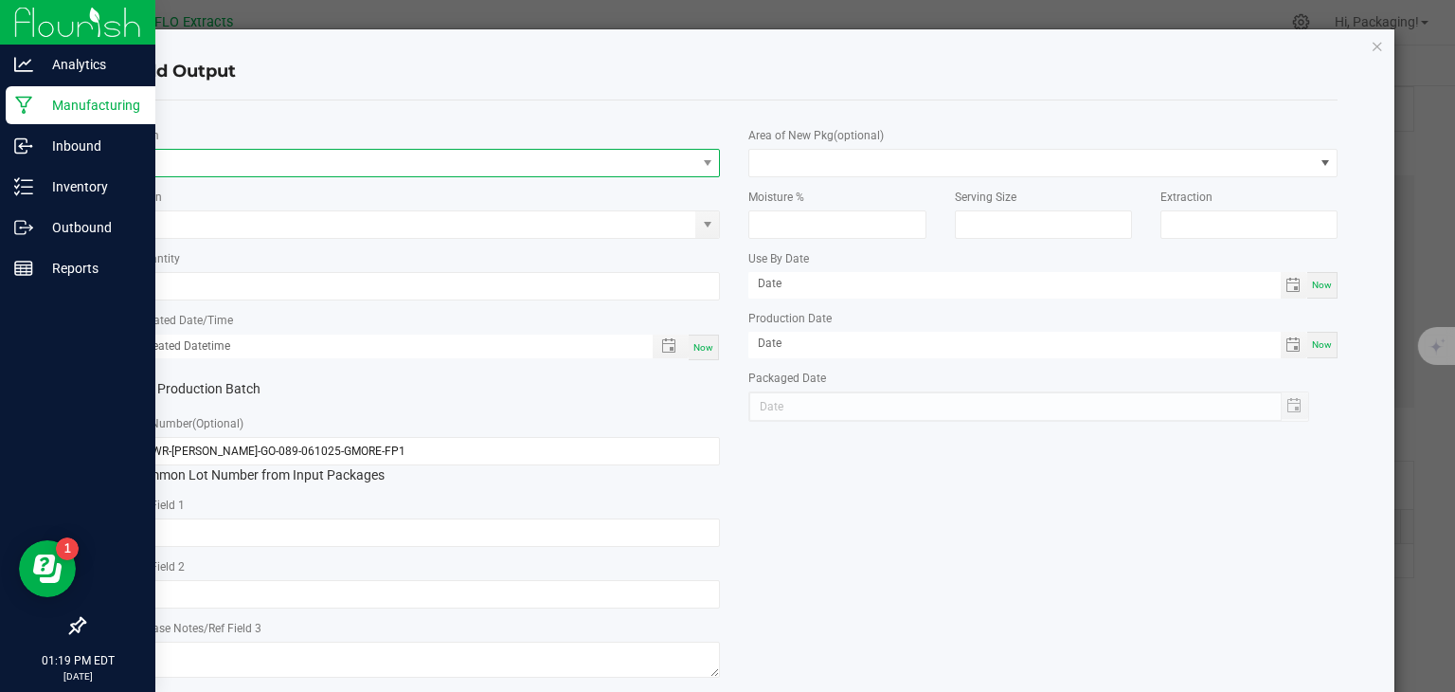
click at [170, 161] on span "NO DATA FOUND" at bounding box center [415, 163] width 564 height 27
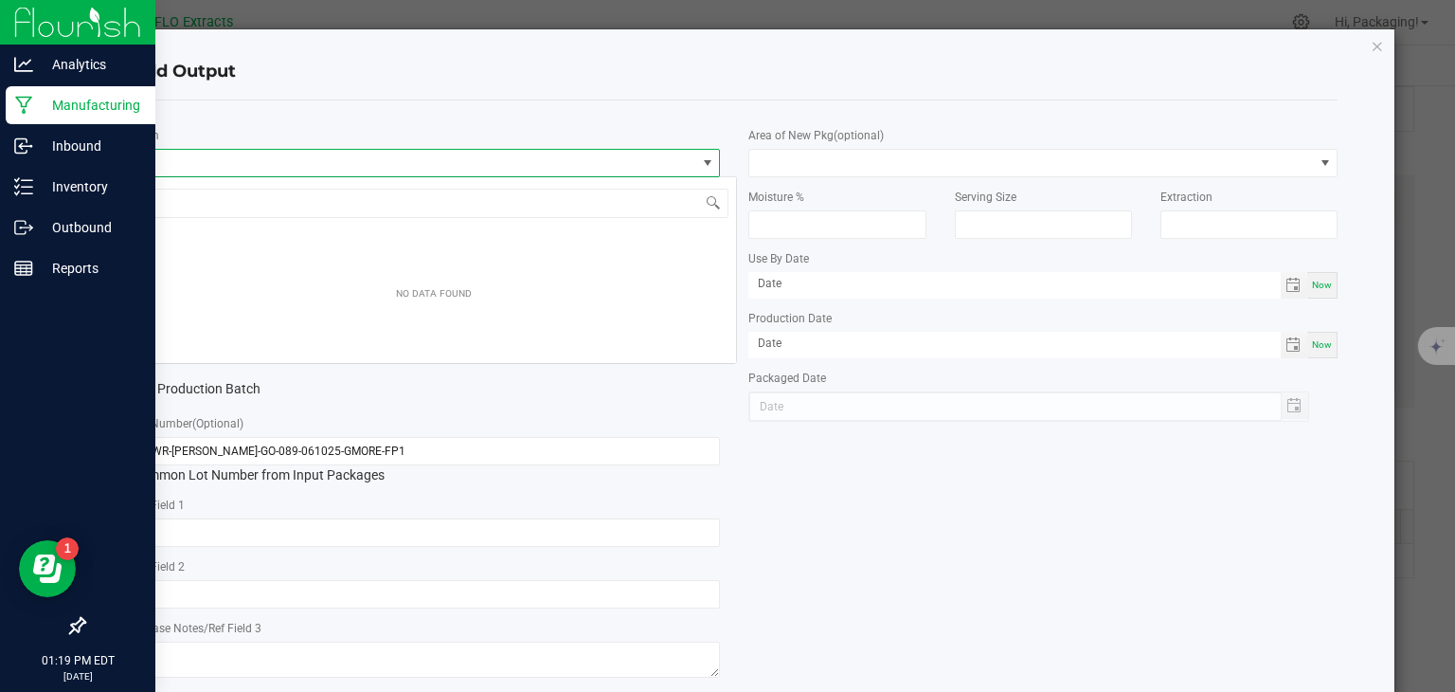
scroll to position [27, 583]
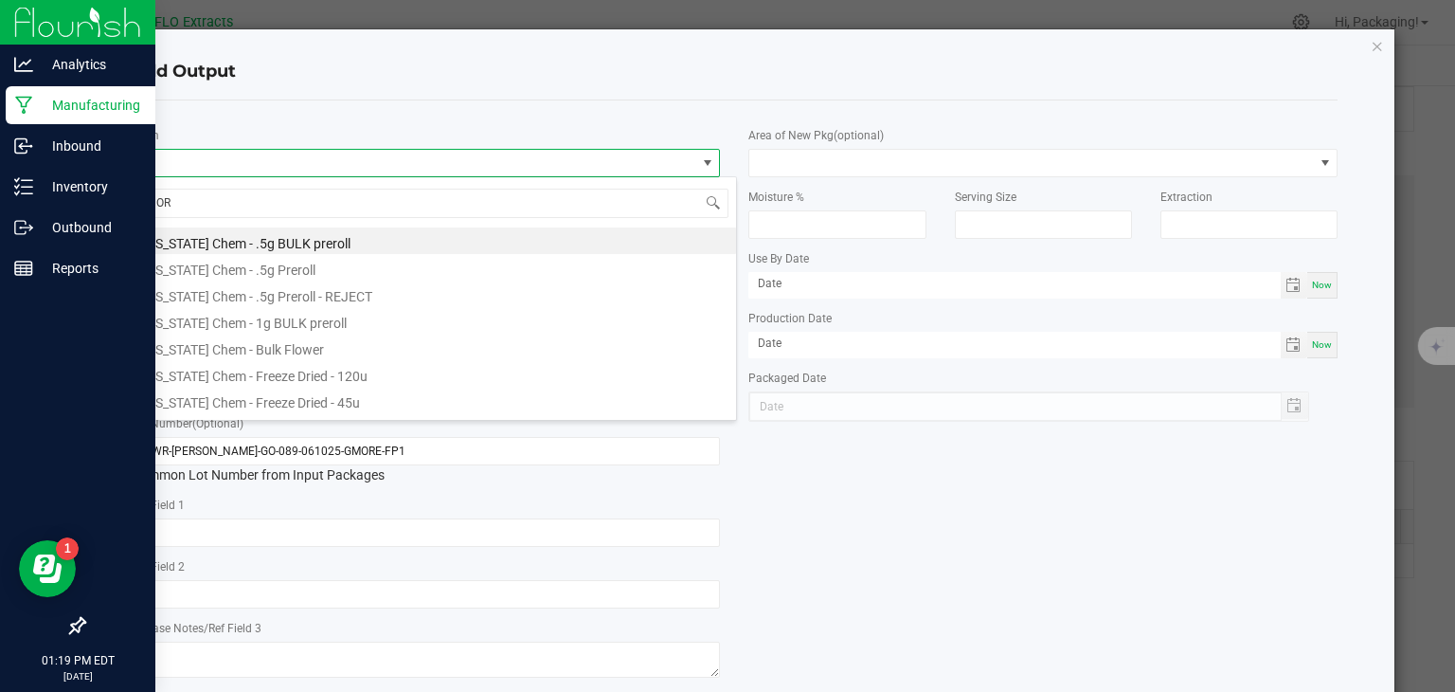
type input "O"
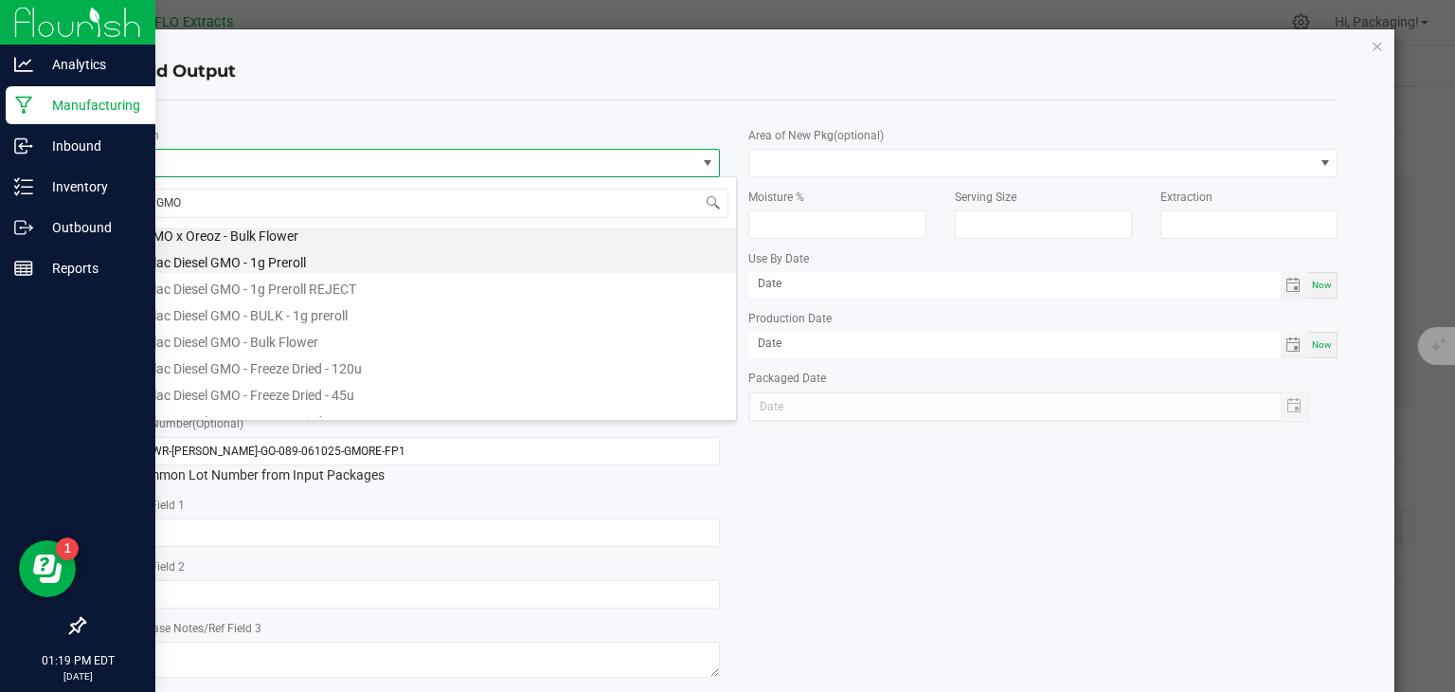
scroll to position [0, 0]
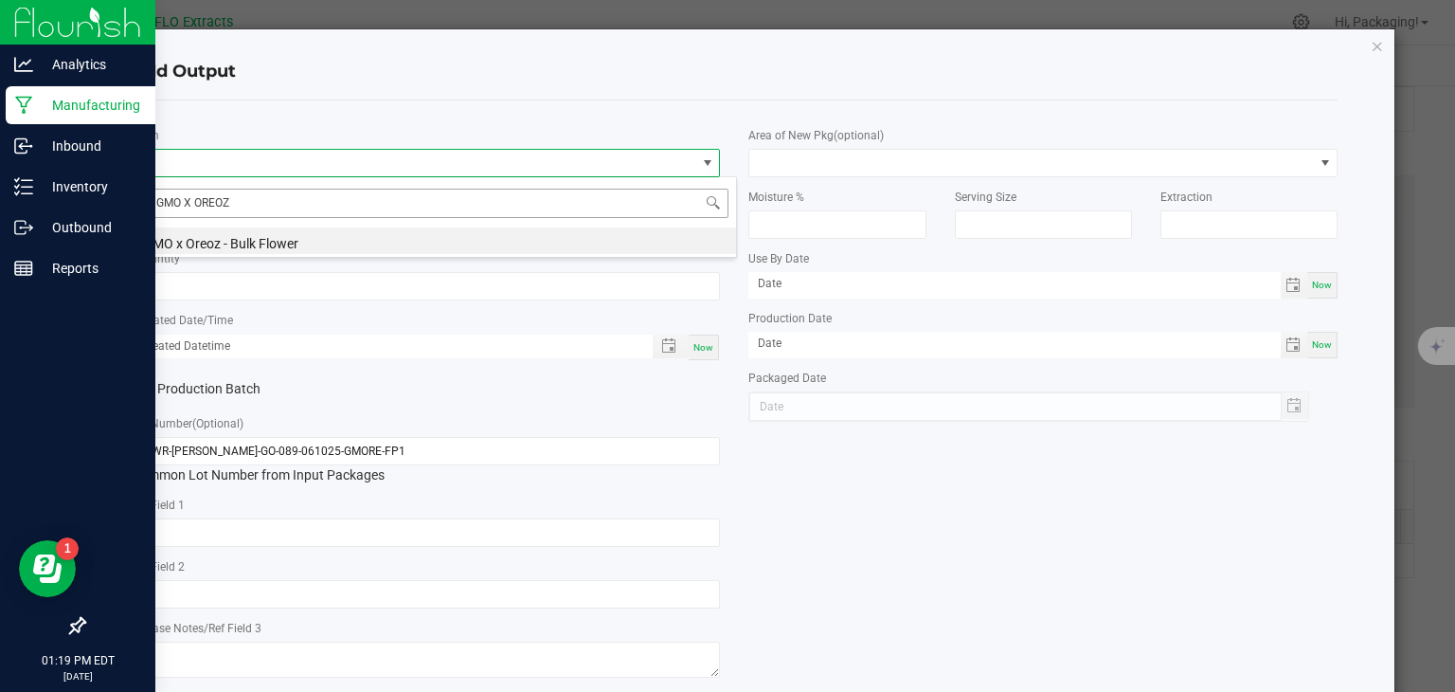
click at [189, 201] on input "GMO X OREOZ" at bounding box center [433, 203] width 589 height 29
type input "OREOZ"
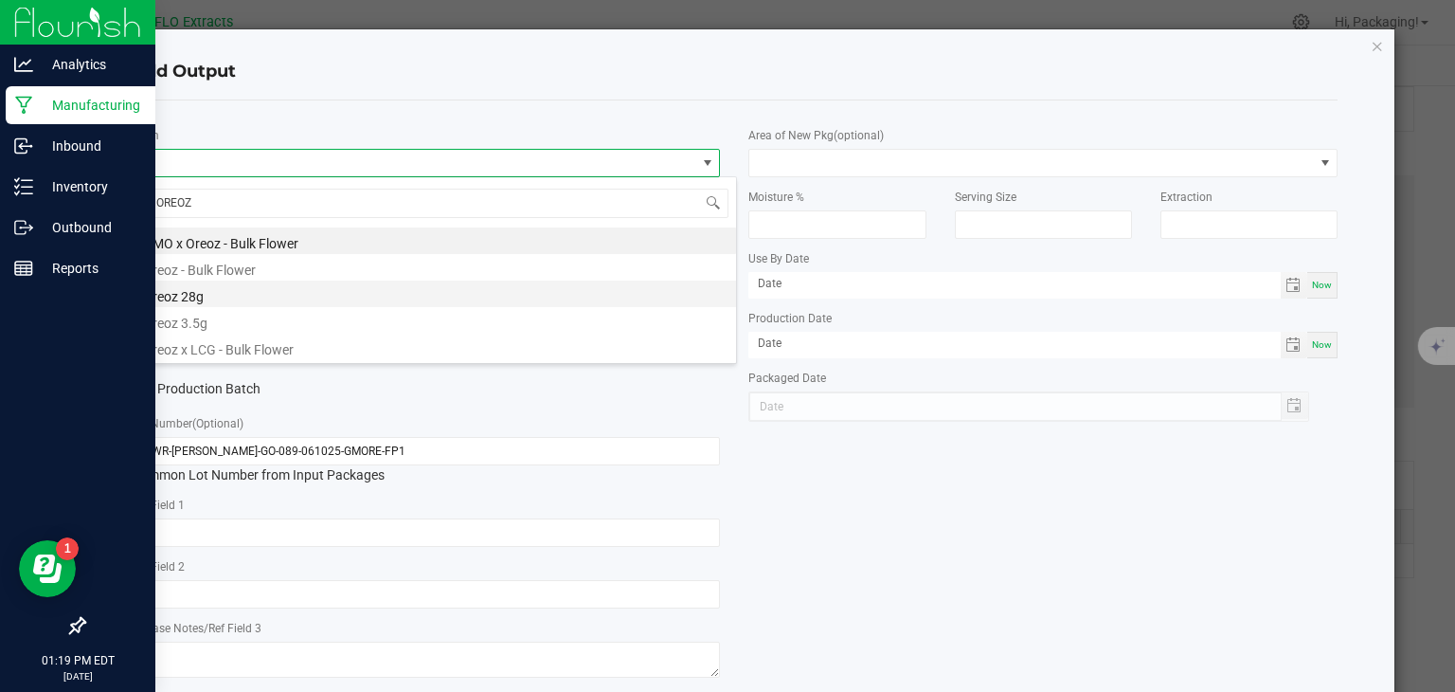
click at [206, 293] on li "Oreoz 28g" at bounding box center [434, 293] width 604 height 27
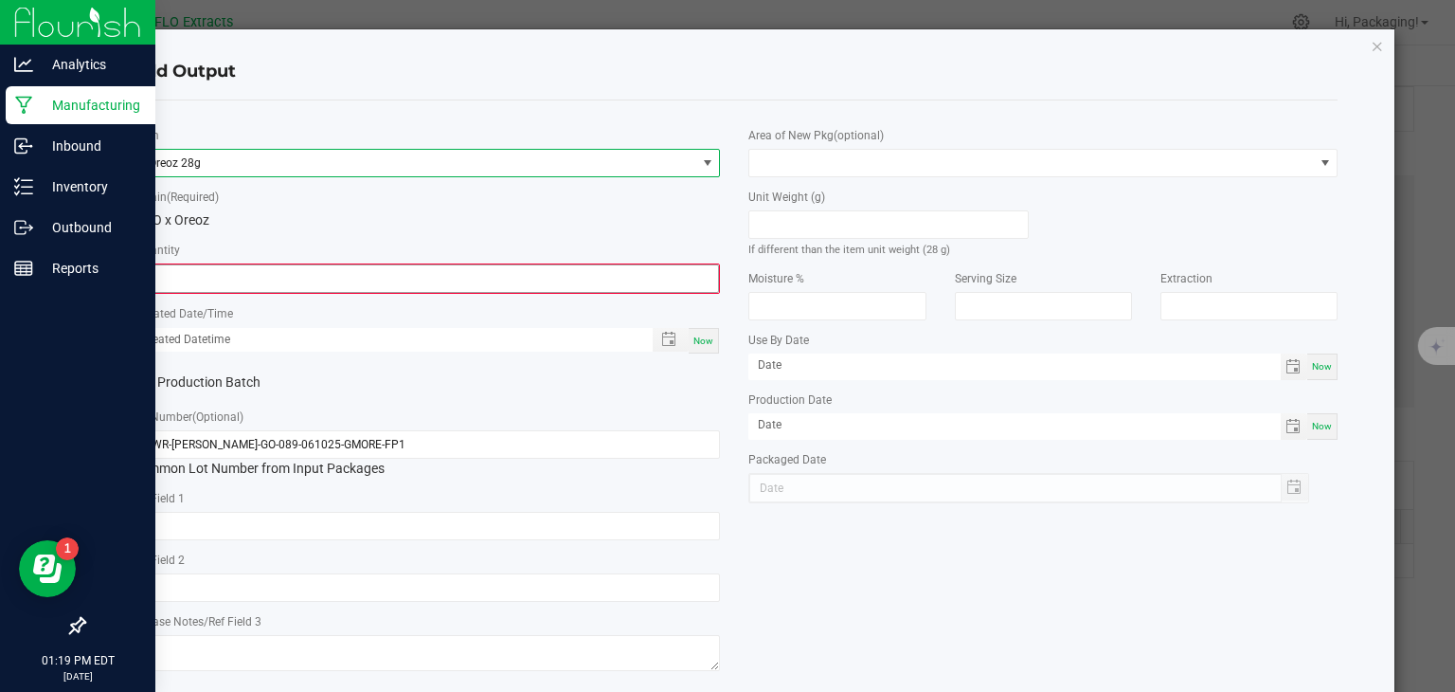
click at [189, 267] on input "0" at bounding box center [427, 278] width 586 height 27
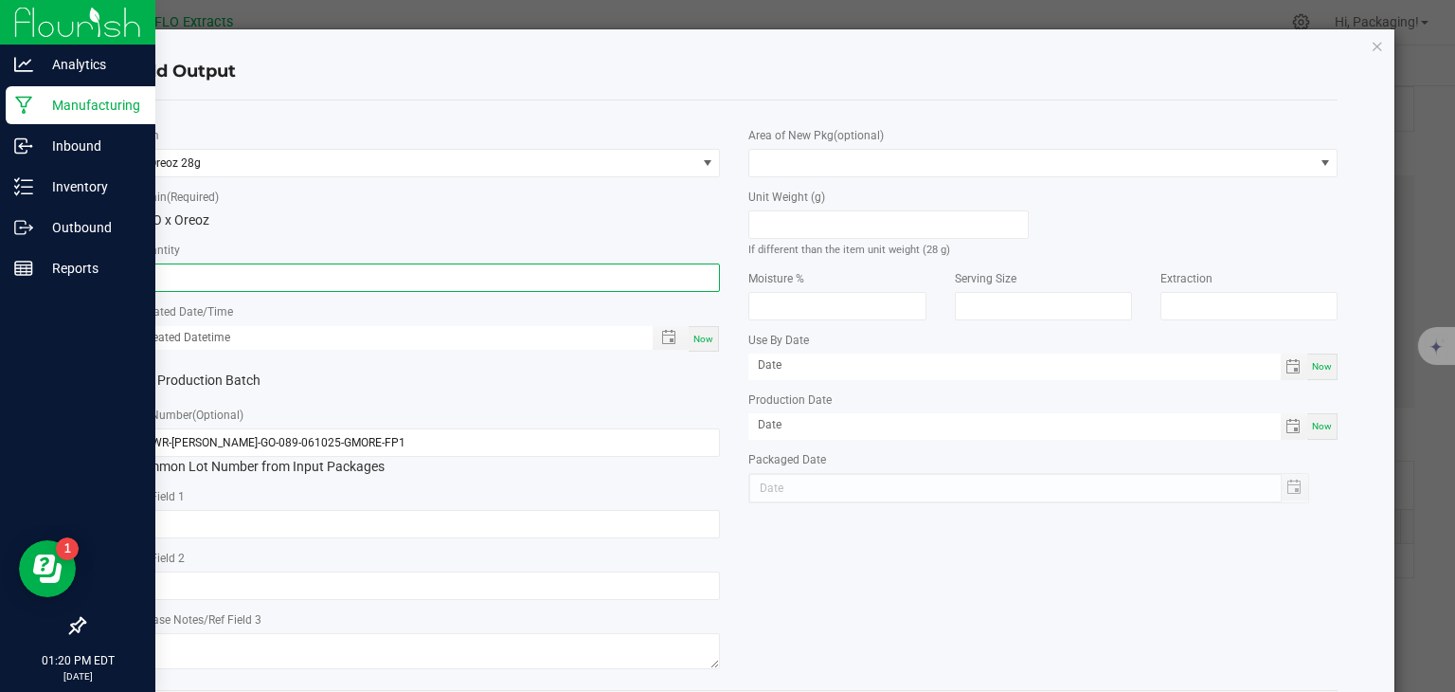
type input "10 ea"
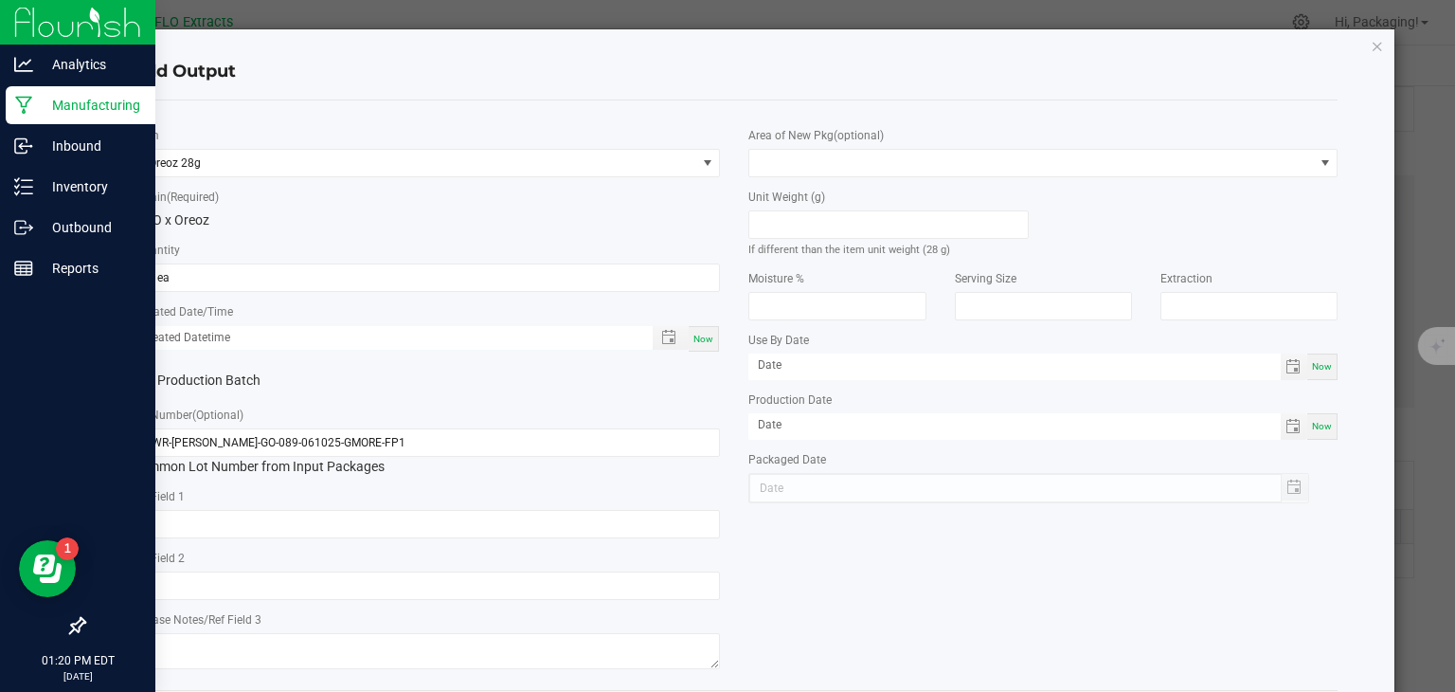
click at [694, 337] on span "Now" at bounding box center [704, 339] width 20 height 10
type input "[DATE] 1:20 PM"
type input "[DATE]"
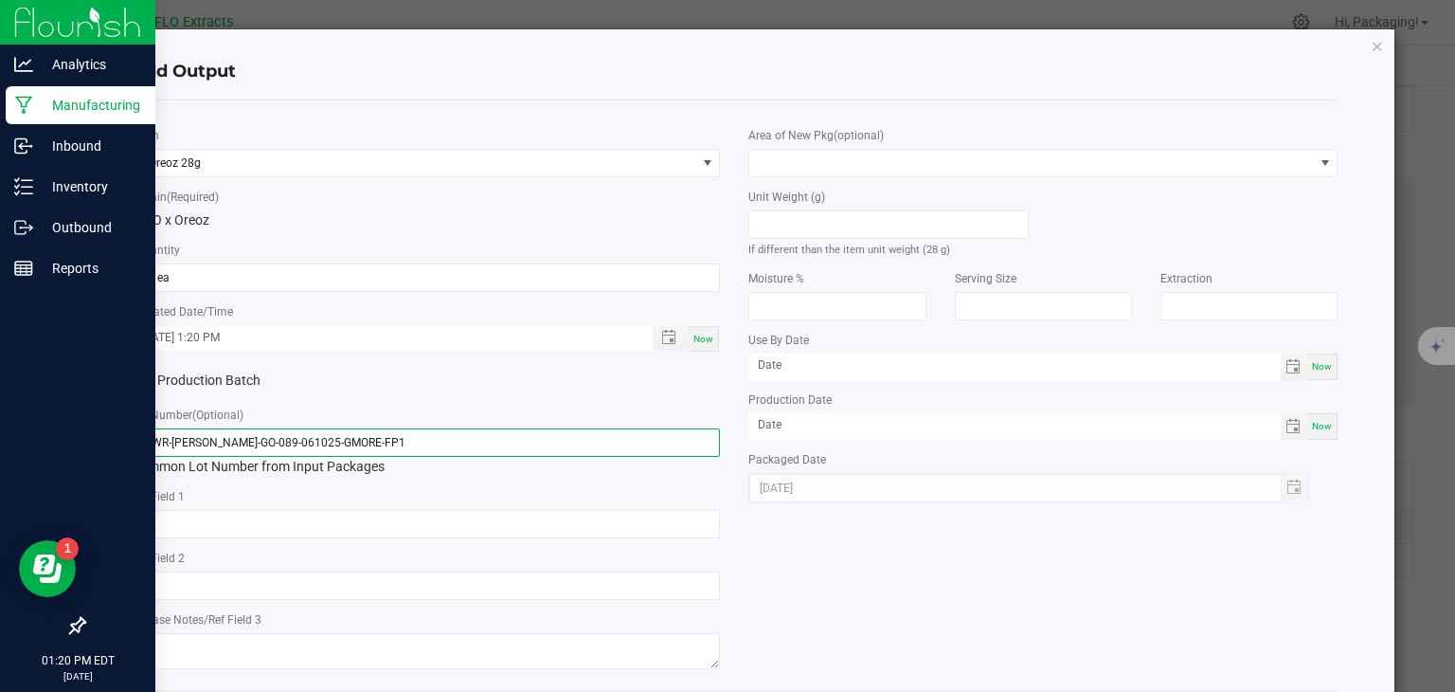
click at [391, 438] on input "FLWR-[PERSON_NAME]-GO-089-061025-GMORE-FP1" at bounding box center [426, 442] width 589 height 28
type input "F"
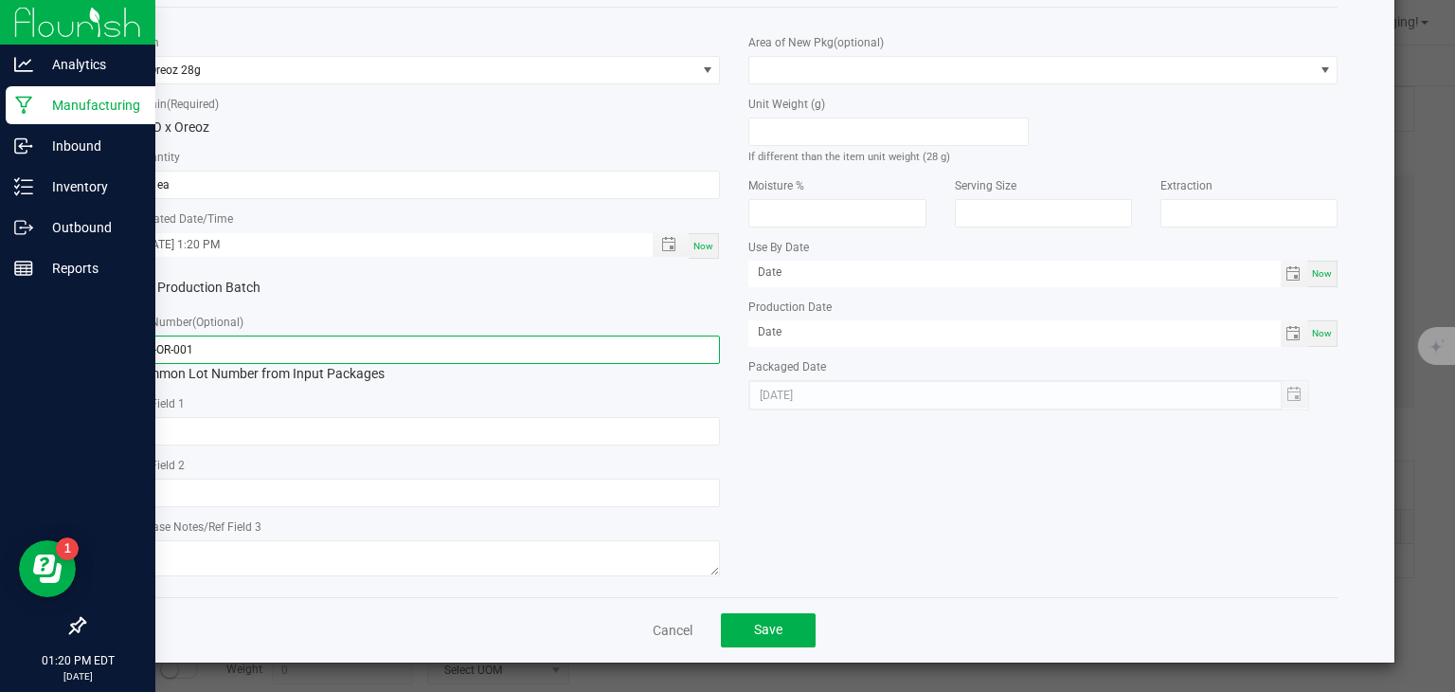
scroll to position [94, 0]
type input "28-OR-001"
click at [779, 631] on button "Save" at bounding box center [768, 630] width 95 height 34
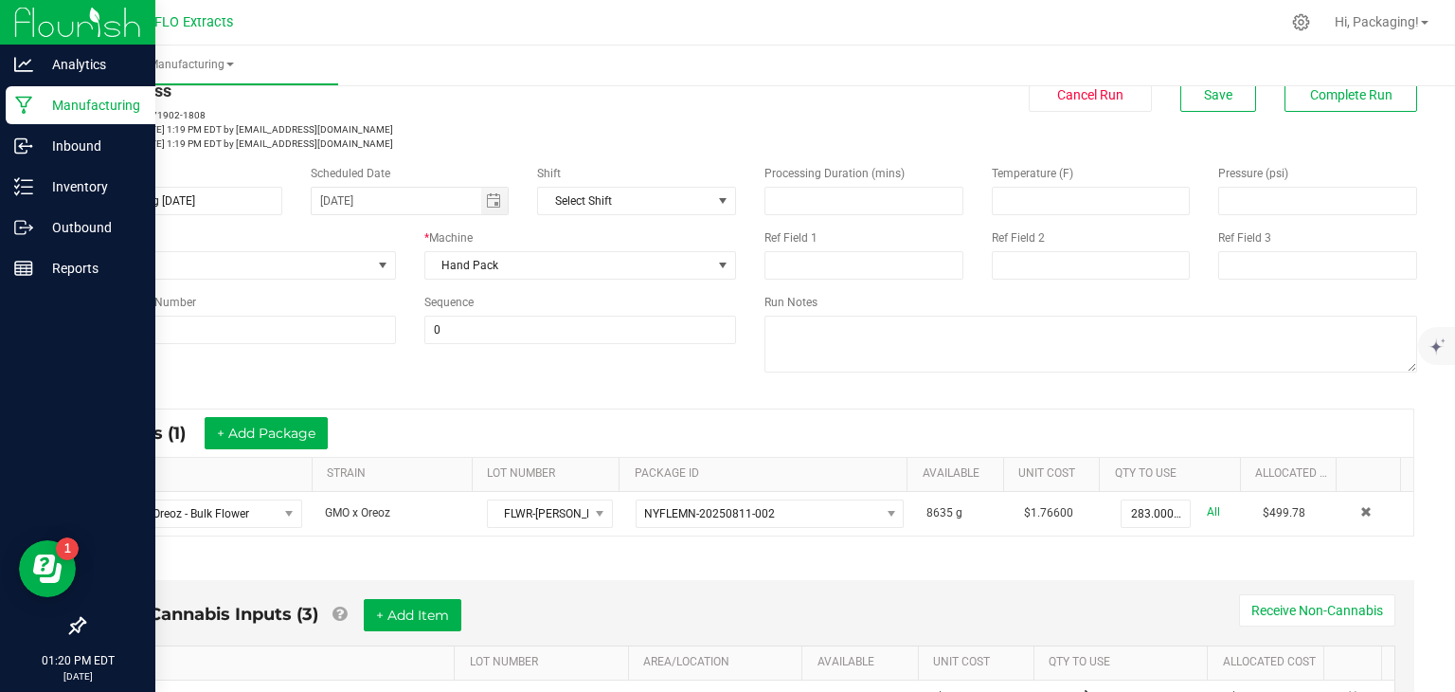
scroll to position [0, 0]
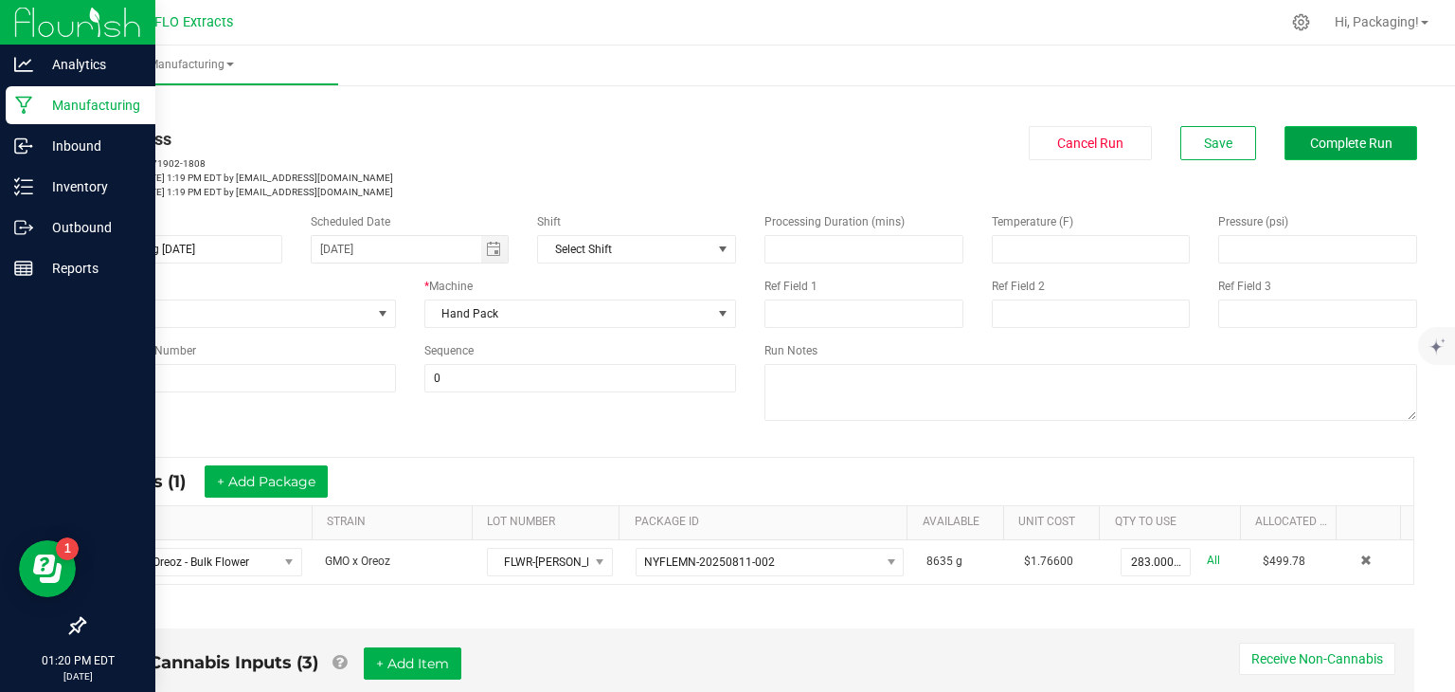
click at [1340, 137] on span "Complete Run" at bounding box center [1351, 142] width 82 height 15
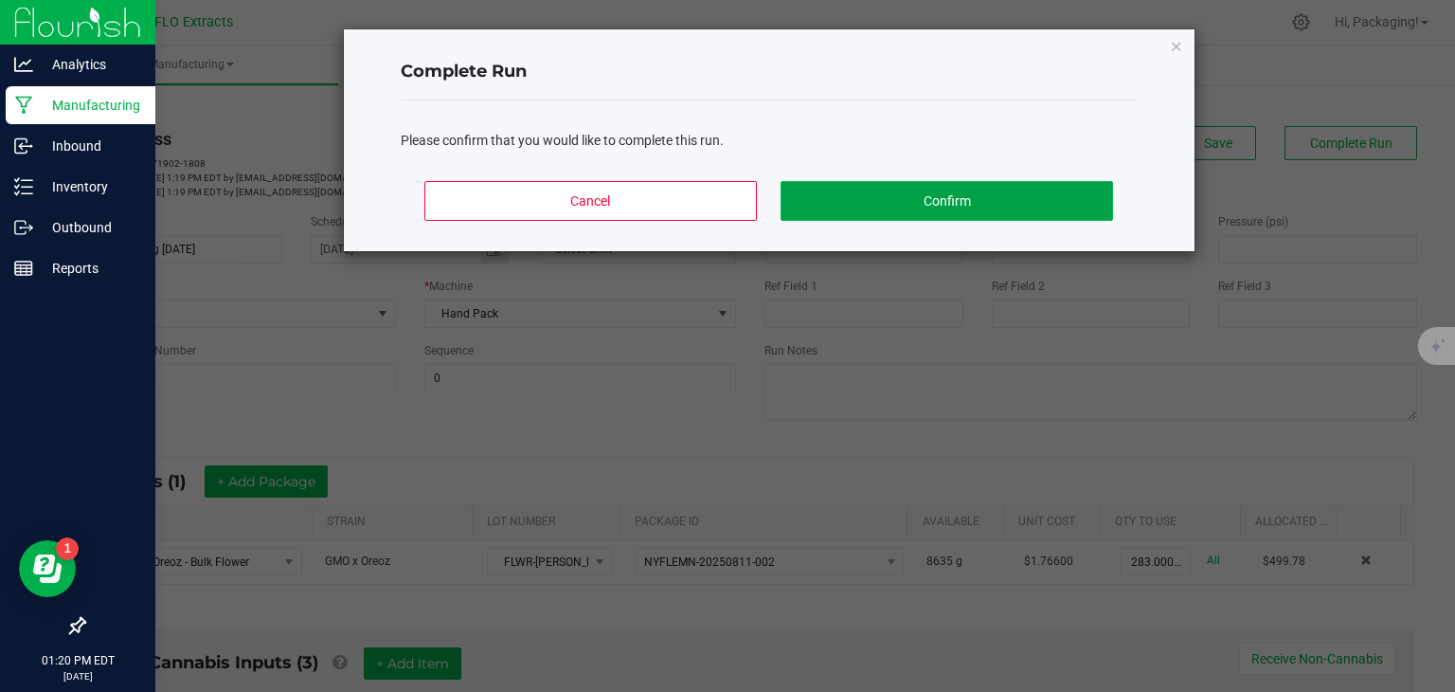
click at [952, 206] on button "Confirm" at bounding box center [947, 201] width 332 height 40
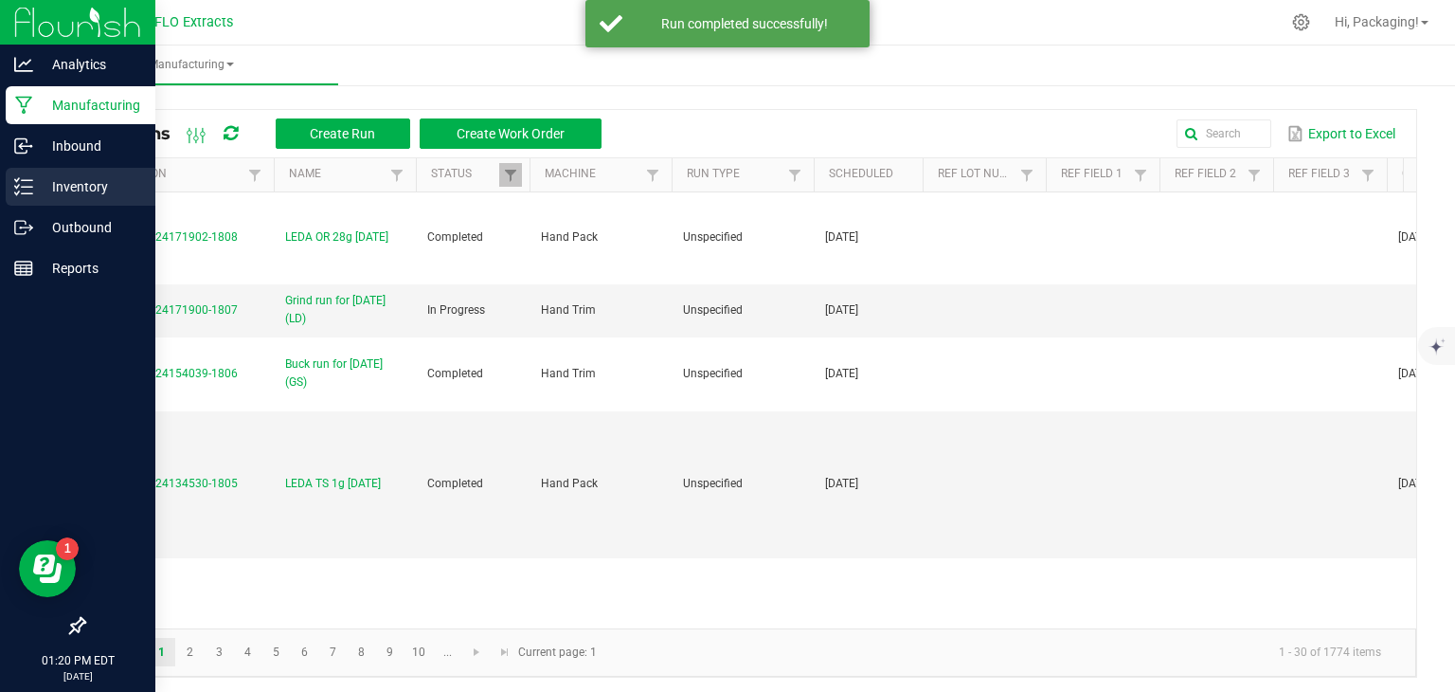
click at [81, 190] on p "Inventory" at bounding box center [90, 186] width 114 height 23
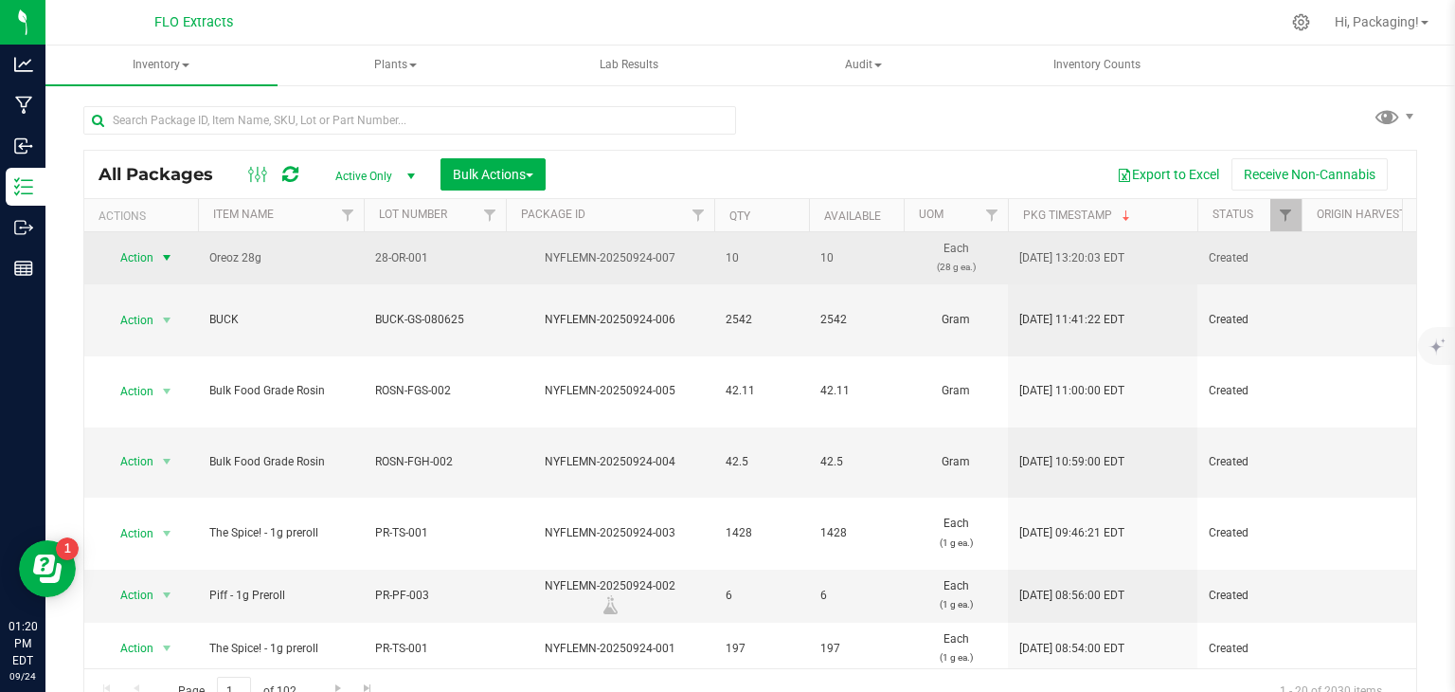
click at [164, 255] on span "select" at bounding box center [166, 257] width 15 height 15
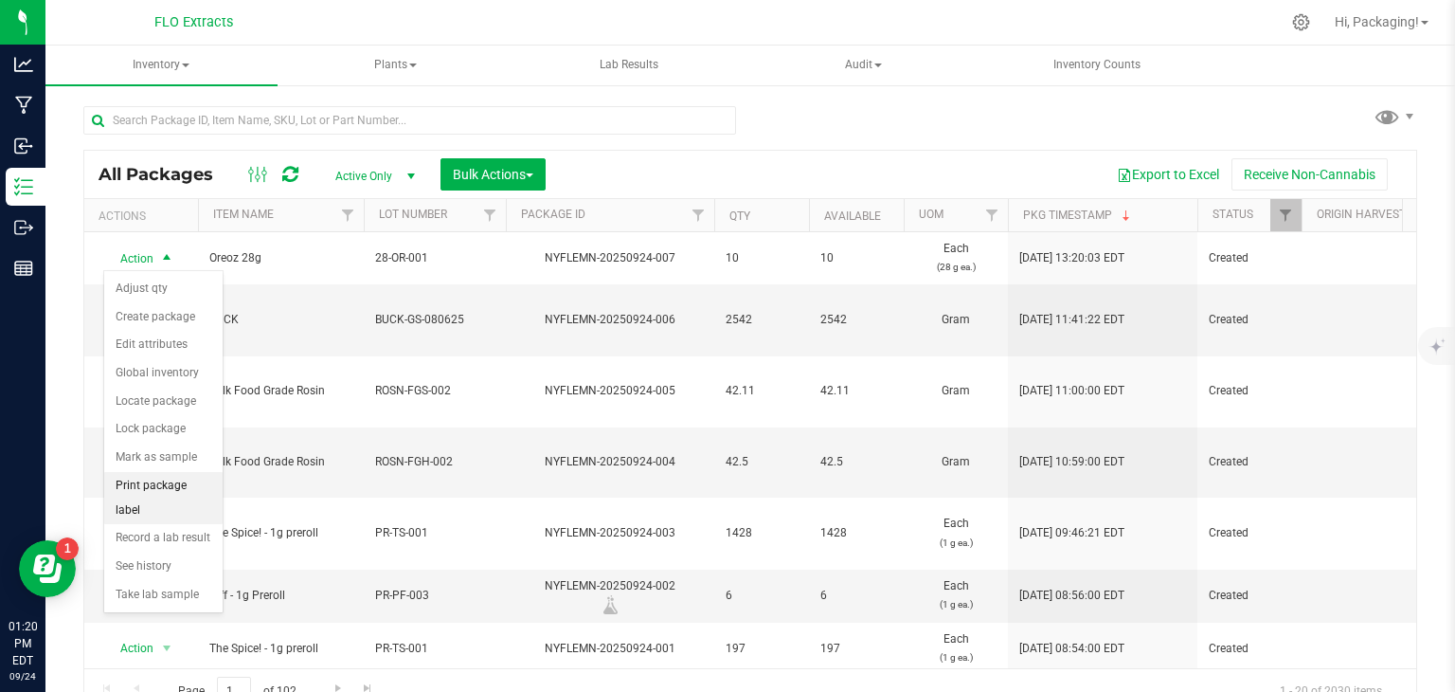
click at [176, 478] on li "Print package label" at bounding box center [163, 498] width 118 height 52
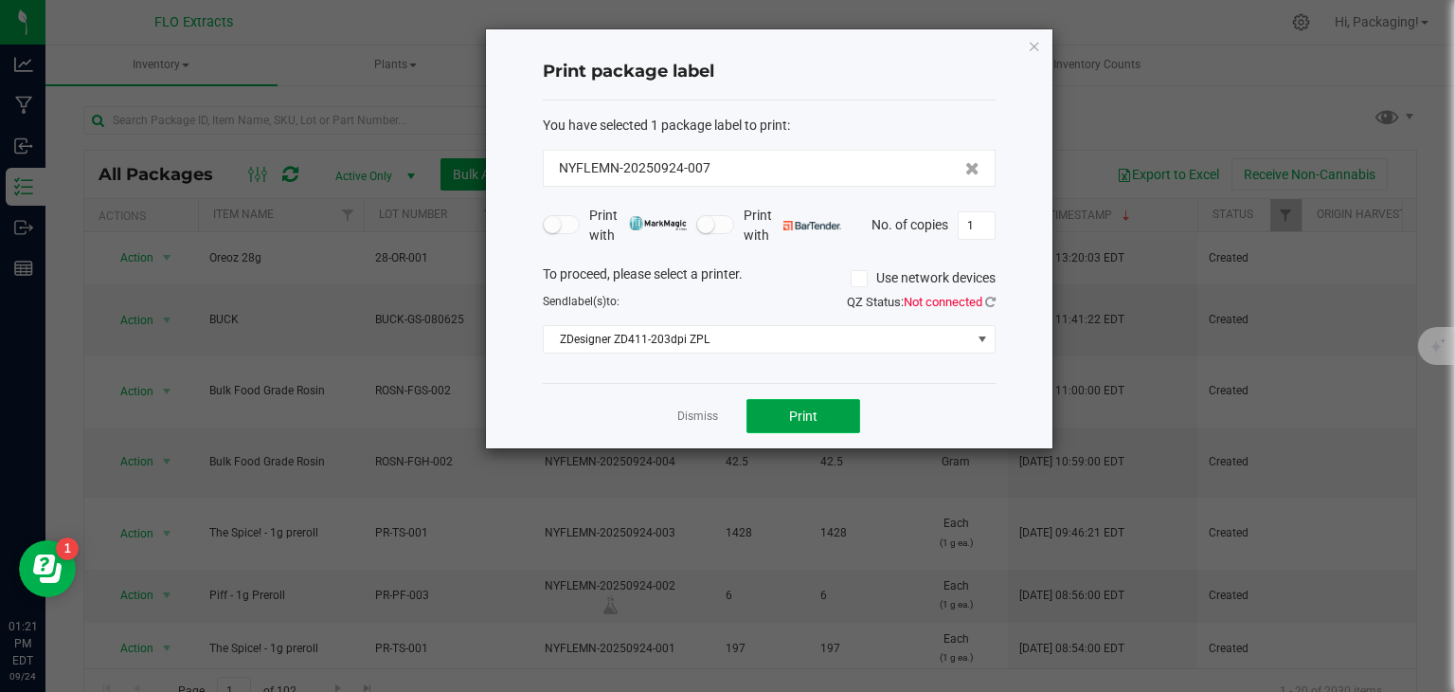
click at [789, 415] on span "Print" at bounding box center [803, 415] width 28 height 15
click at [731, 415] on div "Dismiss Print" at bounding box center [769, 415] width 453 height 65
click at [707, 411] on link "Dismiss" at bounding box center [697, 416] width 41 height 16
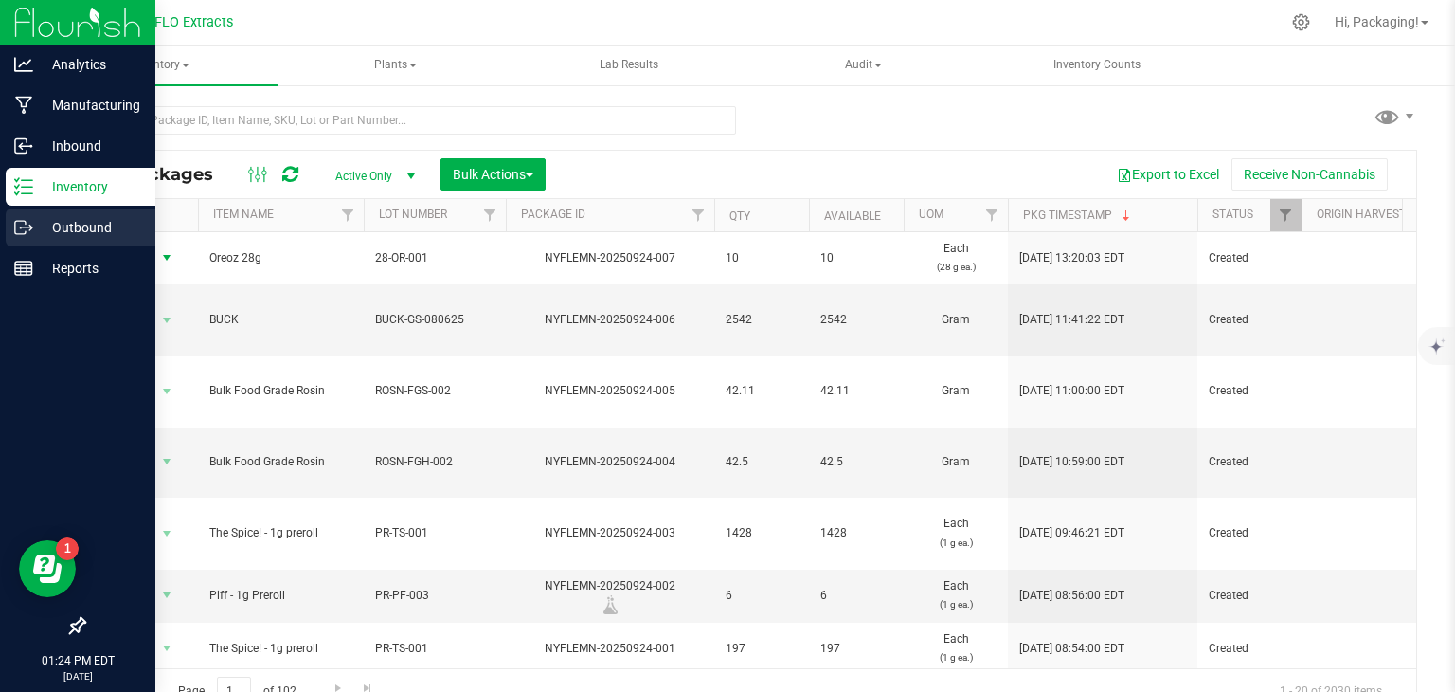
click at [72, 219] on p "Outbound" at bounding box center [90, 227] width 114 height 23
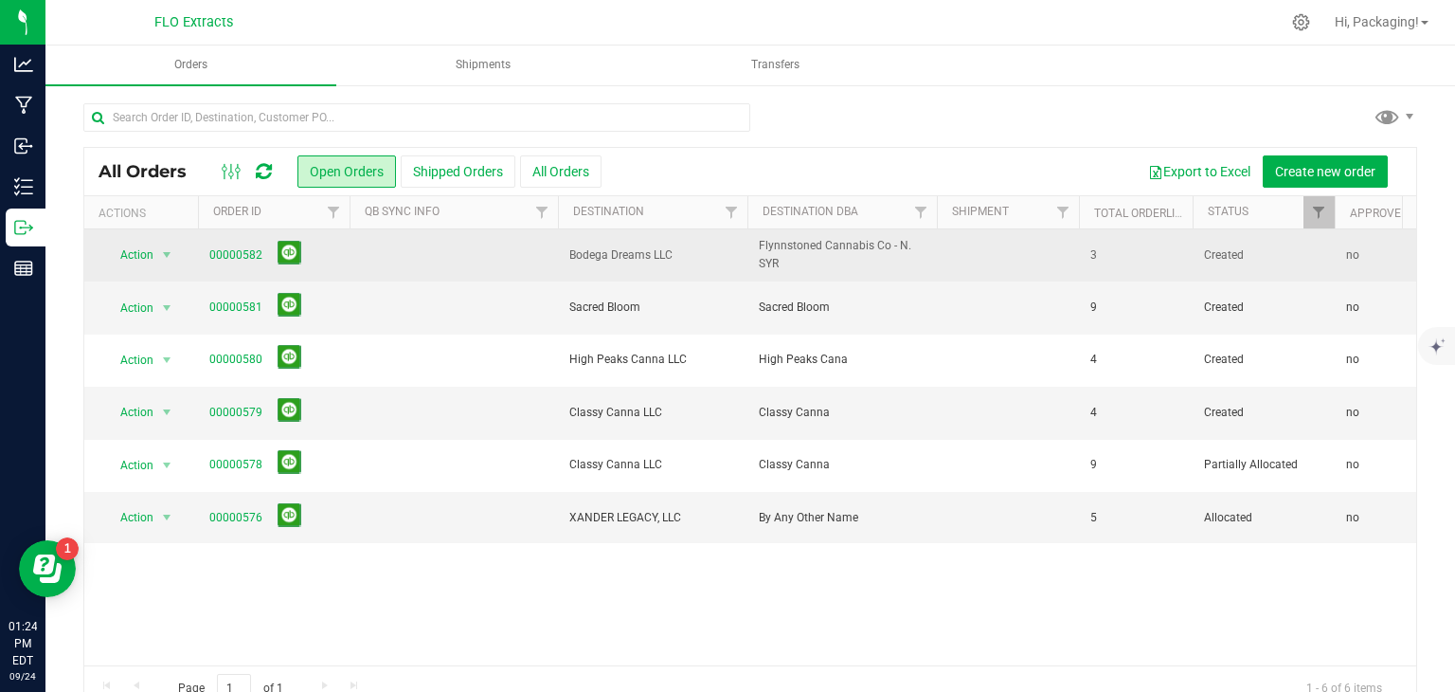
click at [393, 257] on td at bounding box center [454, 255] width 208 height 52
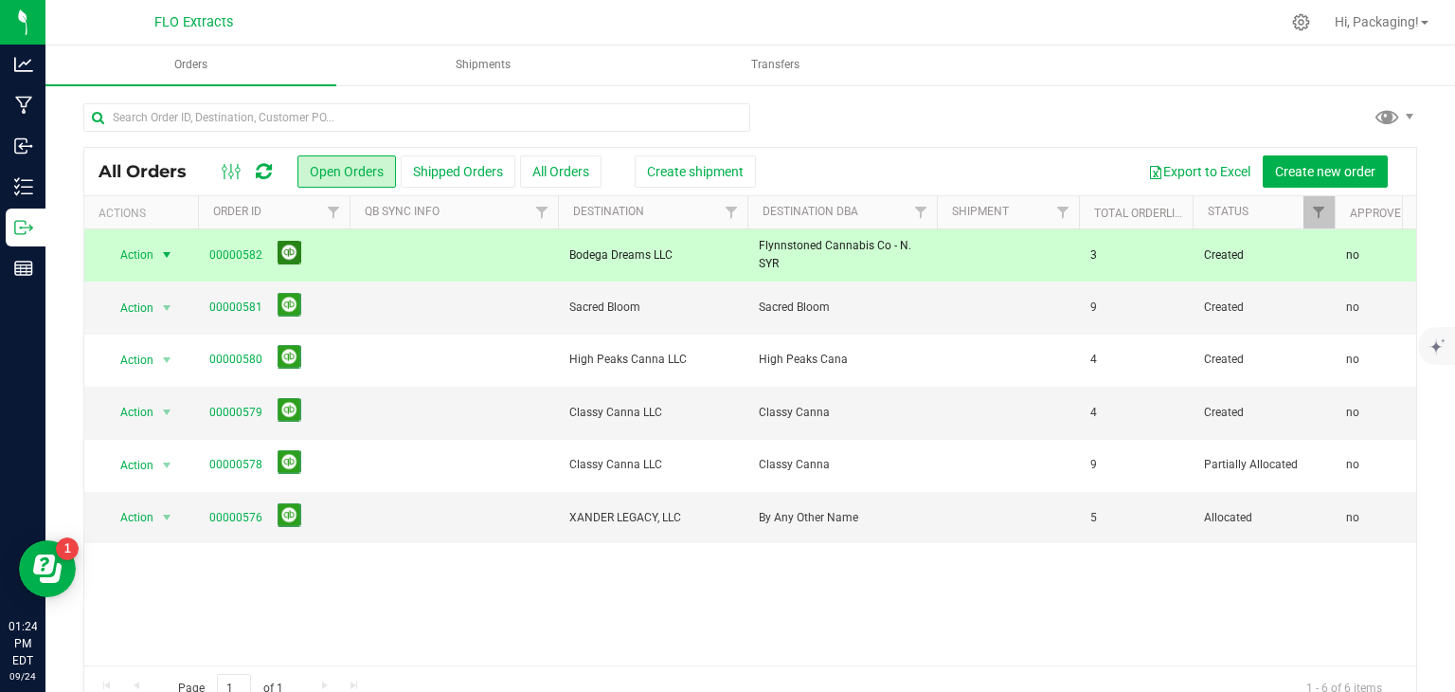
click at [288, 252] on button at bounding box center [290, 253] width 24 height 24
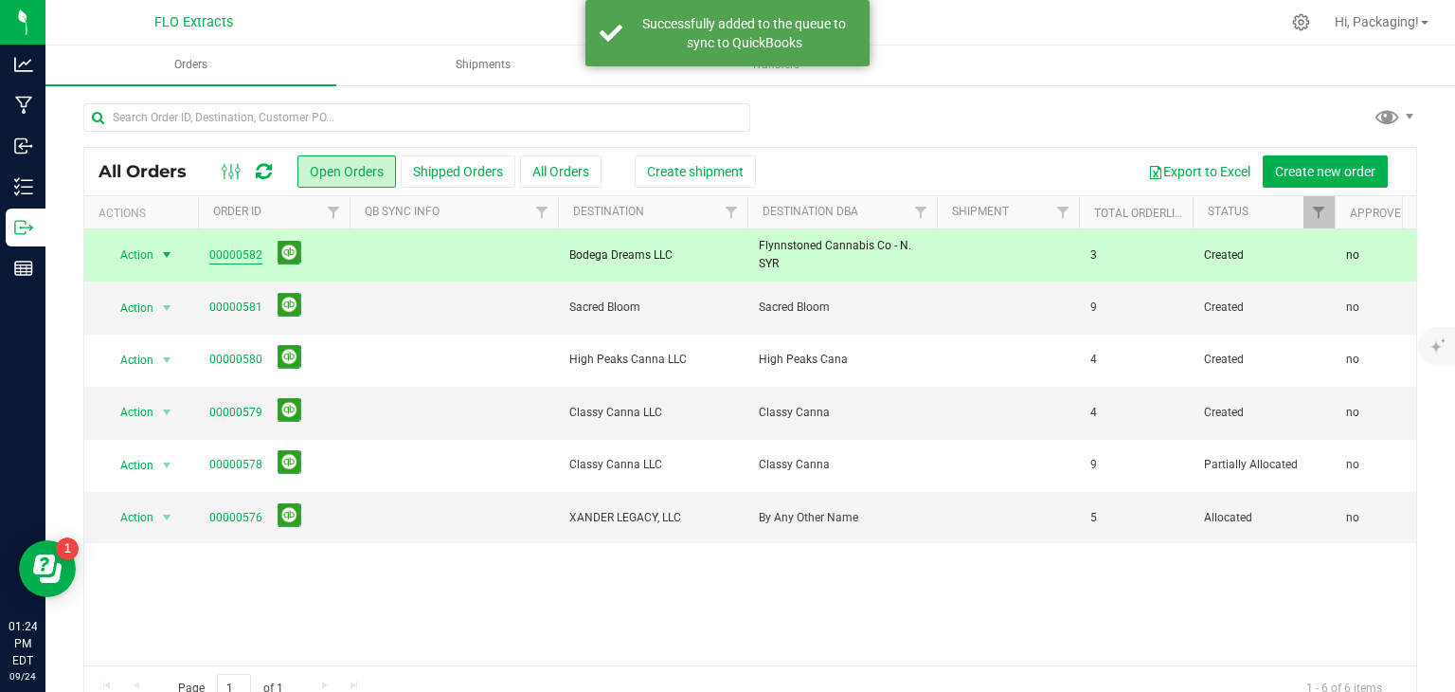
click at [239, 251] on link "00000582" at bounding box center [235, 255] width 53 height 18
